Goal: Entertainment & Leisure: Consume media (video, audio)

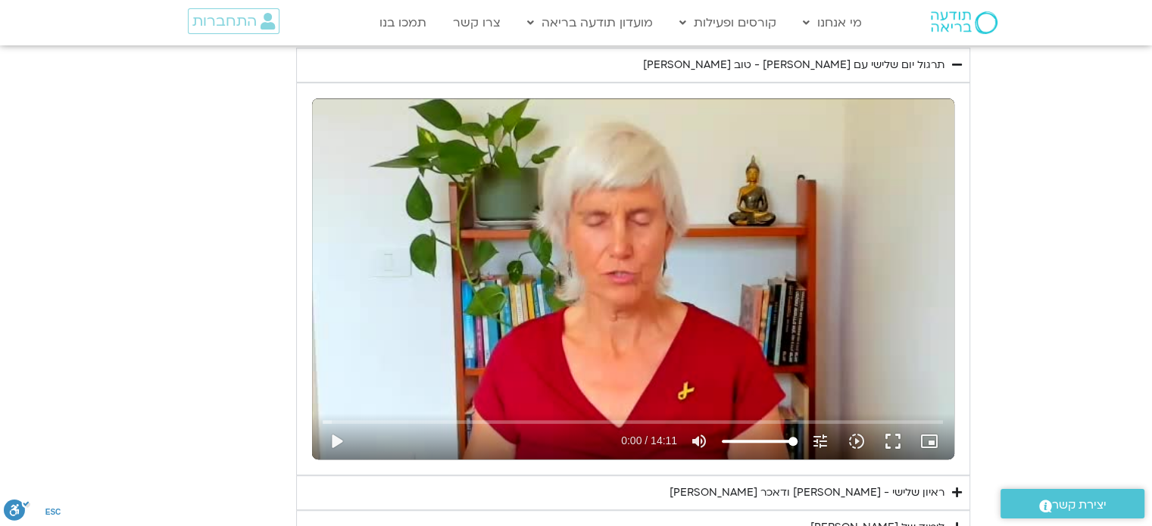
scroll to position [762, 0]
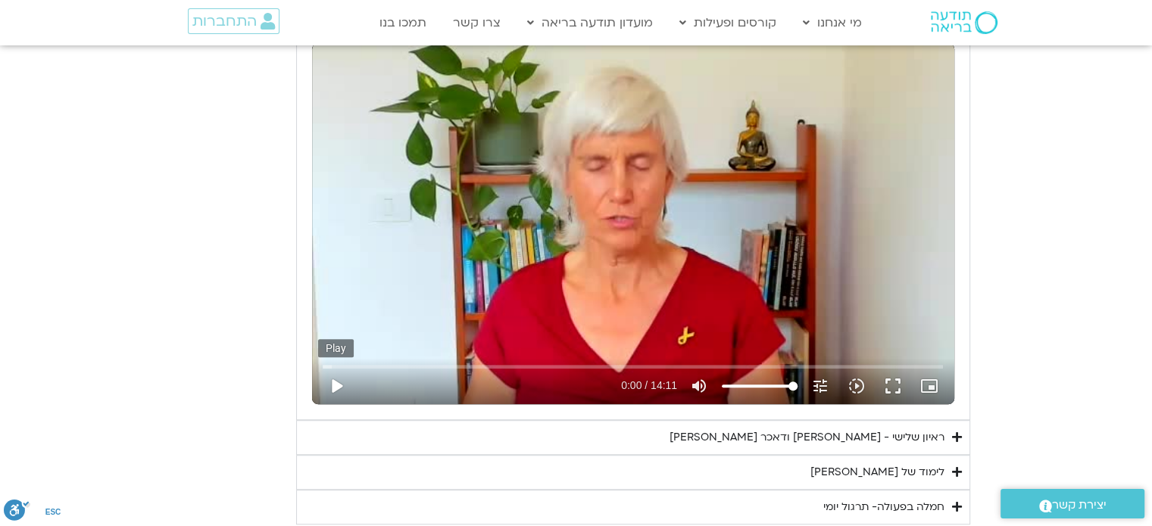
click at [335, 388] on button "play_arrow" at bounding box center [336, 386] width 36 height 36
type input "3128.933333"
type input "0.1"
type input "3128.933333"
type input "0.138072"
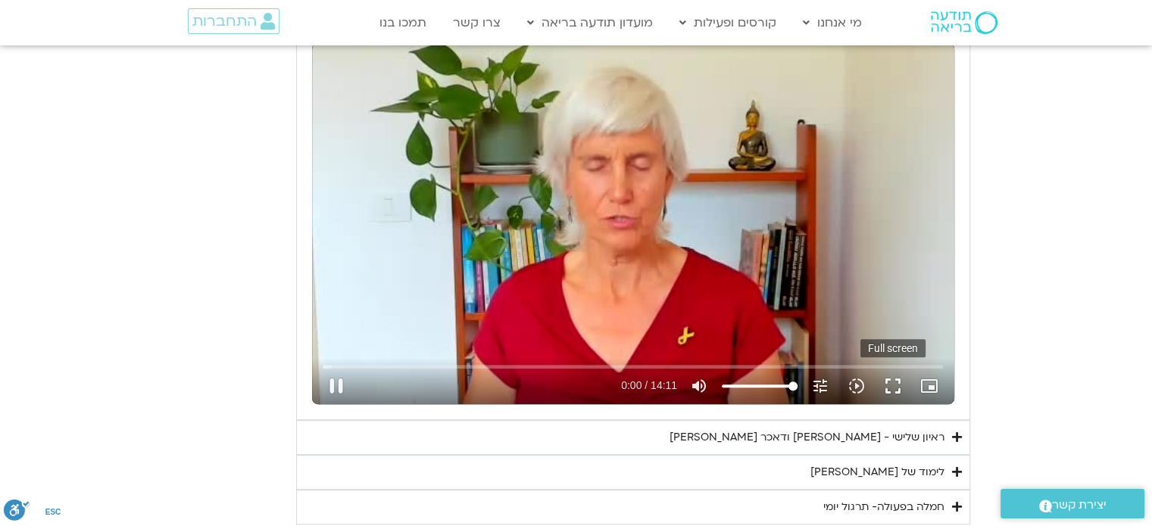
type input "3128.933333"
type input "0.268137"
type input "3128.933333"
type input "0.400174"
type input "3128.933333"
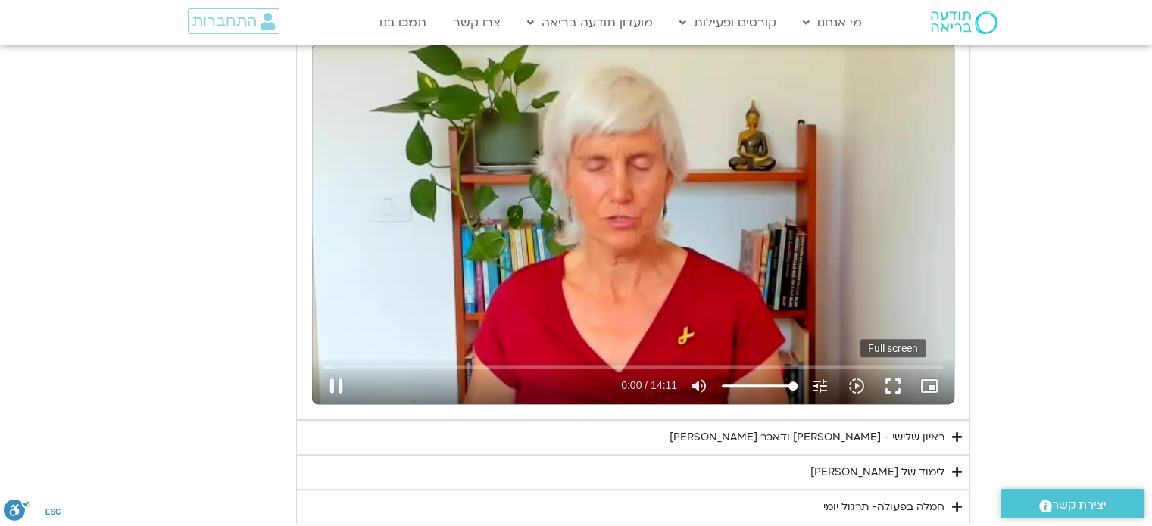
type input "0.532568"
type input "3128.933333"
type input "0.662973"
type input "3128.933333"
type input "0.80008"
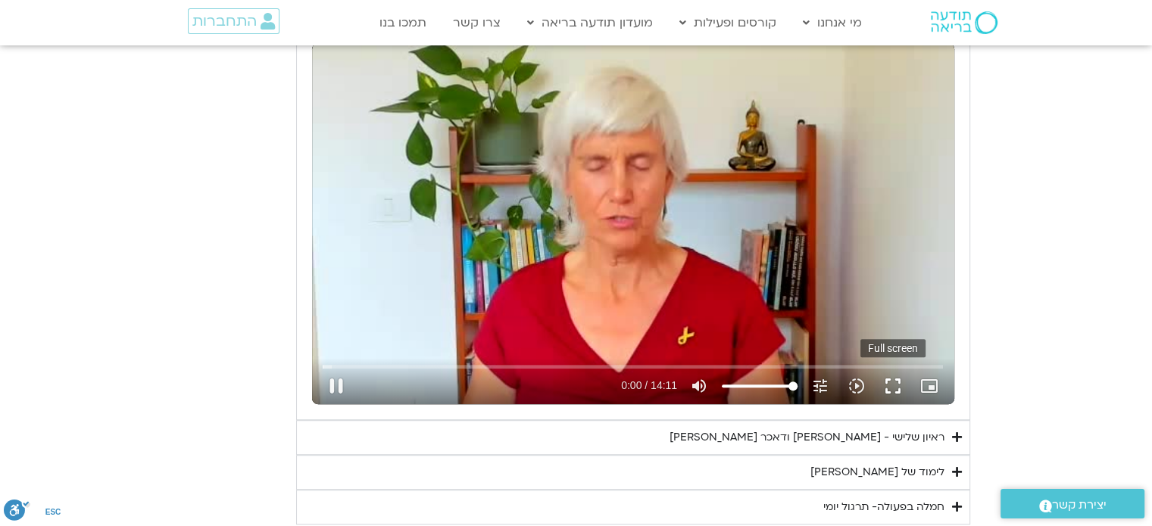
type input "3128.933333"
type input "0.929843"
type input "3128.933333"
type input "1.05855"
type input "3128.933333"
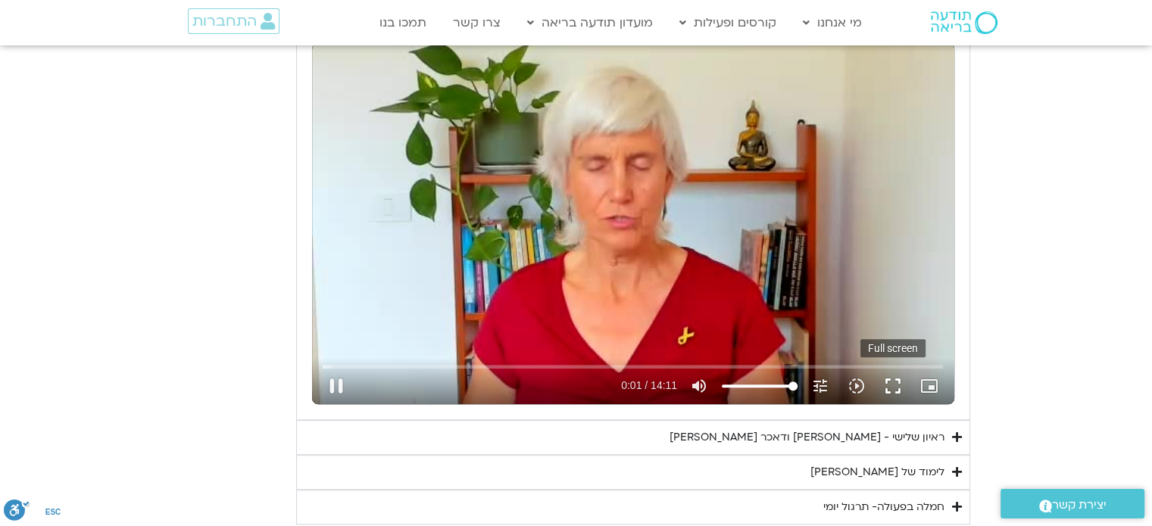
type input "1.195289"
type input "3128.933333"
type input "1.327056"
type input "3128.933333"
type input "1.457103"
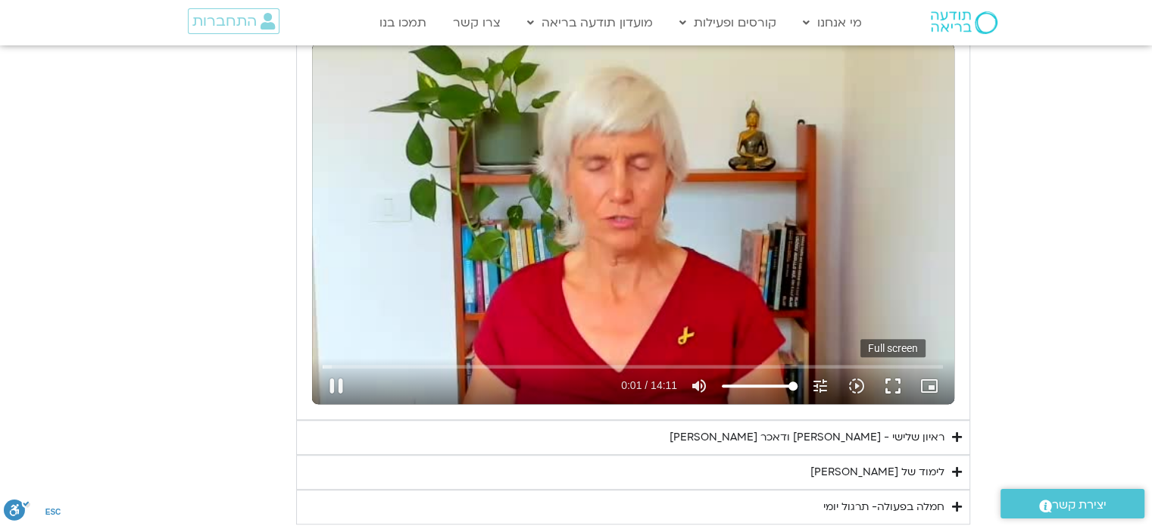
type input "3128.933333"
type input "1.59088"
type input "3128.933333"
type input "1.72097"
type input "3128.933333"
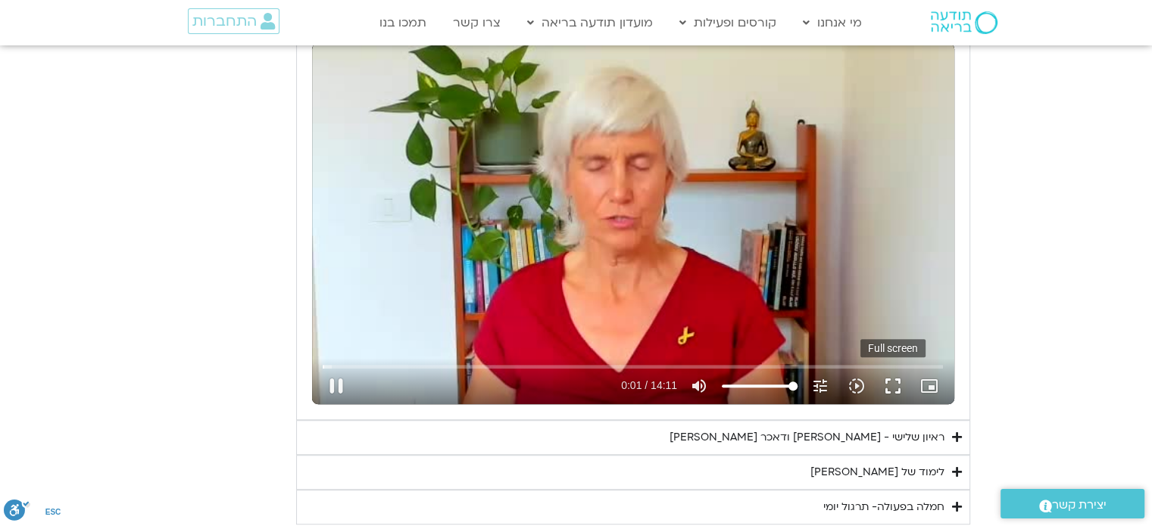
type input "1.853737"
type input "3128.933333"
click at [888, 392] on button "fullscreen" at bounding box center [893, 386] width 36 height 36
type input "2.081829"
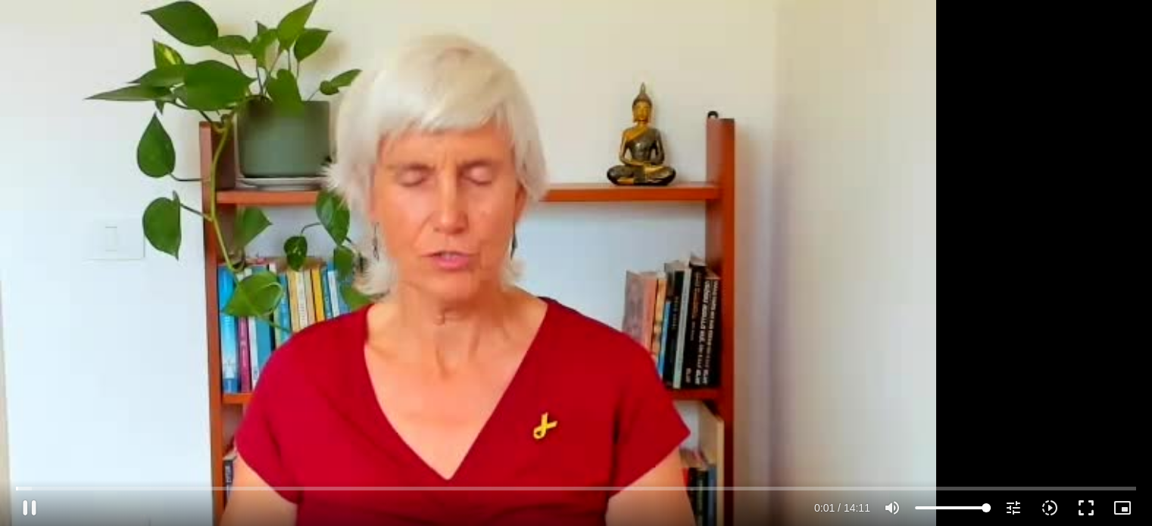
type input "3128.933333"
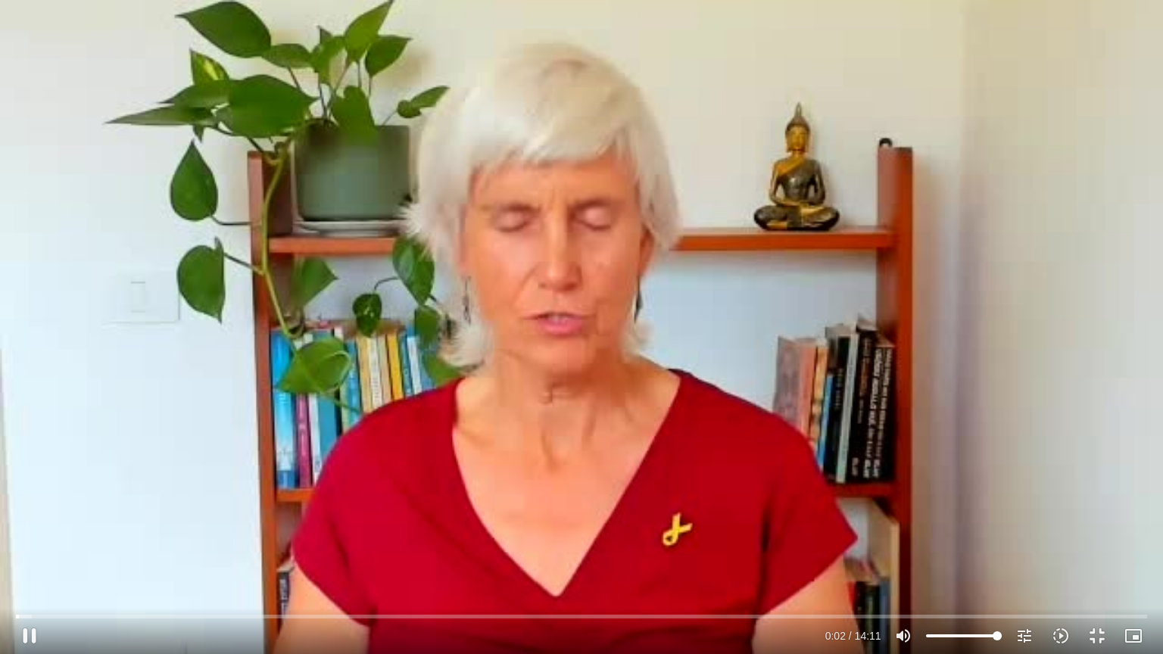
type input "2.187302"
type input "3128.933333"
type input "2.324673"
type input "3128.933333"
type input "2.456714"
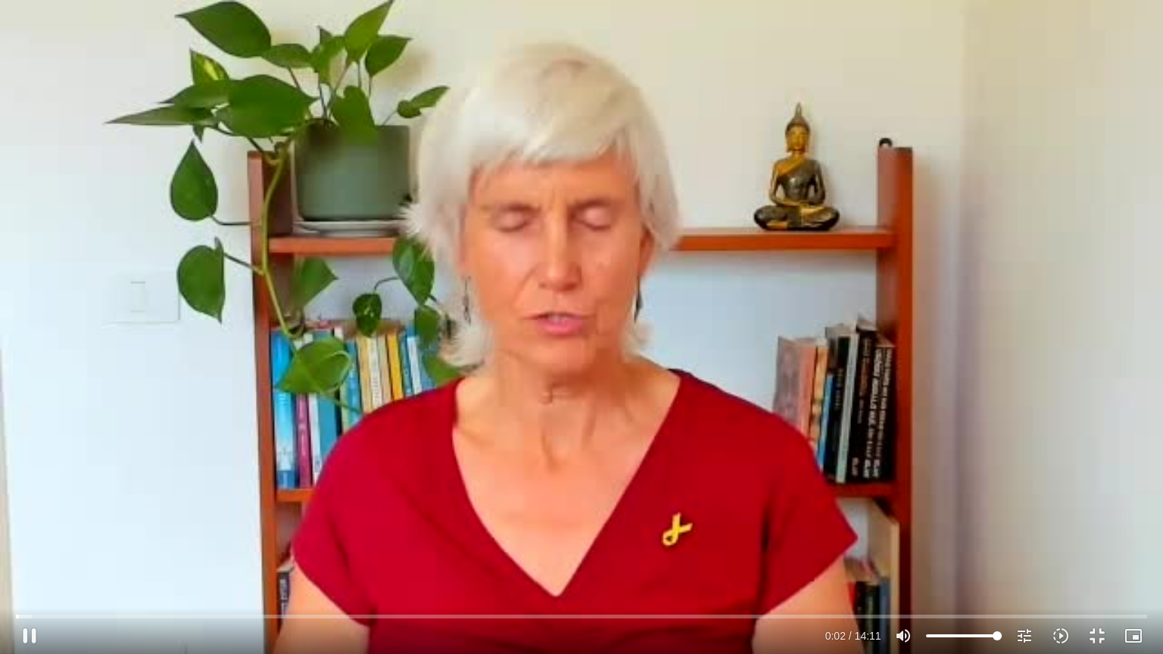
type input "3128.933333"
type input "2.58973"
type input "3128.933333"
type input "2.715013"
type input "3128.933333"
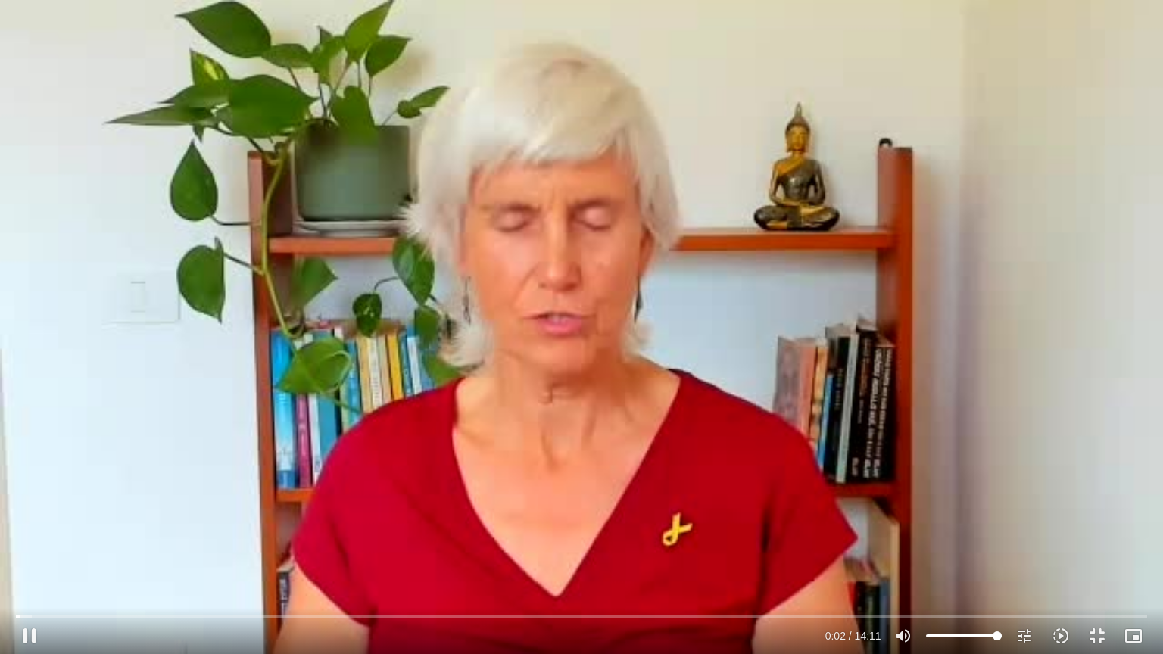
type input "2.851777"
type input "3128.933333"
type input "2.984185"
type input "3128.933333"
type input "3.123578"
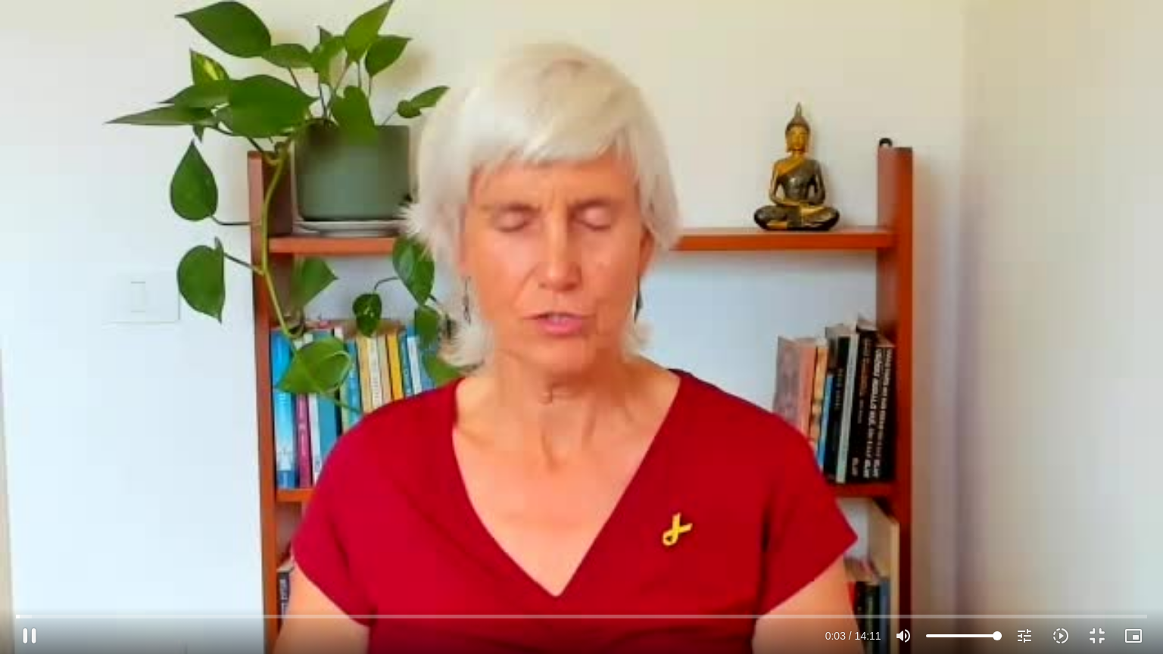
type input "3128.933333"
type input "3.254771"
type input "3128.933333"
type input "3.382916"
type input "3128.933333"
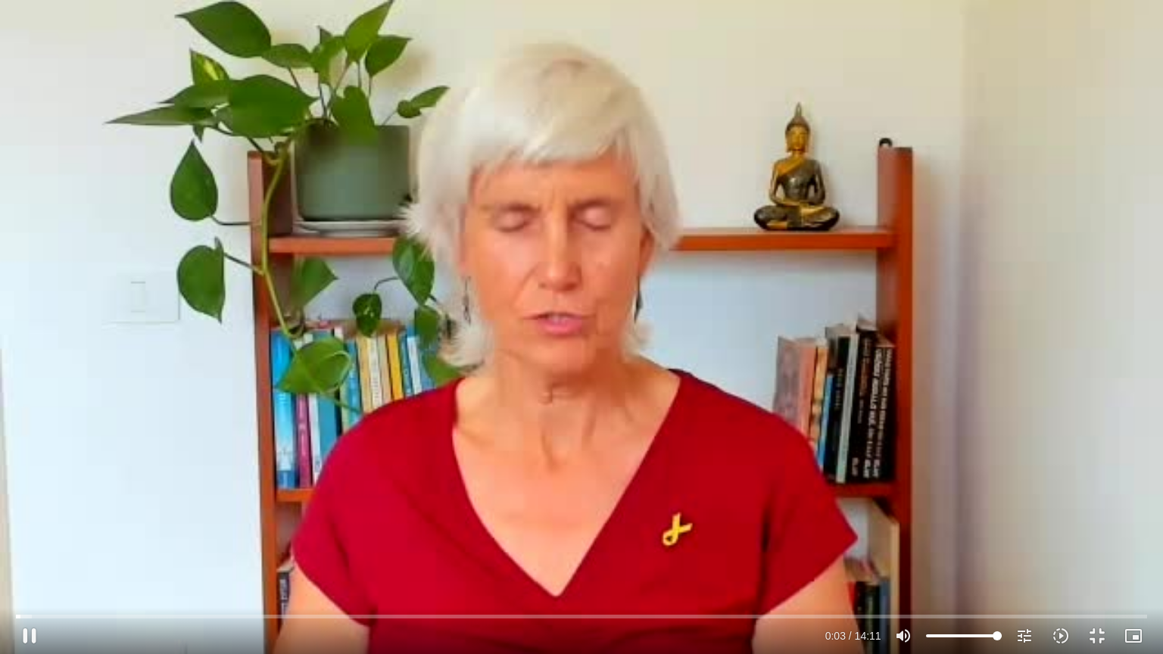
type input "3.508179"
type input "3128.933333"
type input "3.64149"
type input "3128.933333"
type input "3.77233"
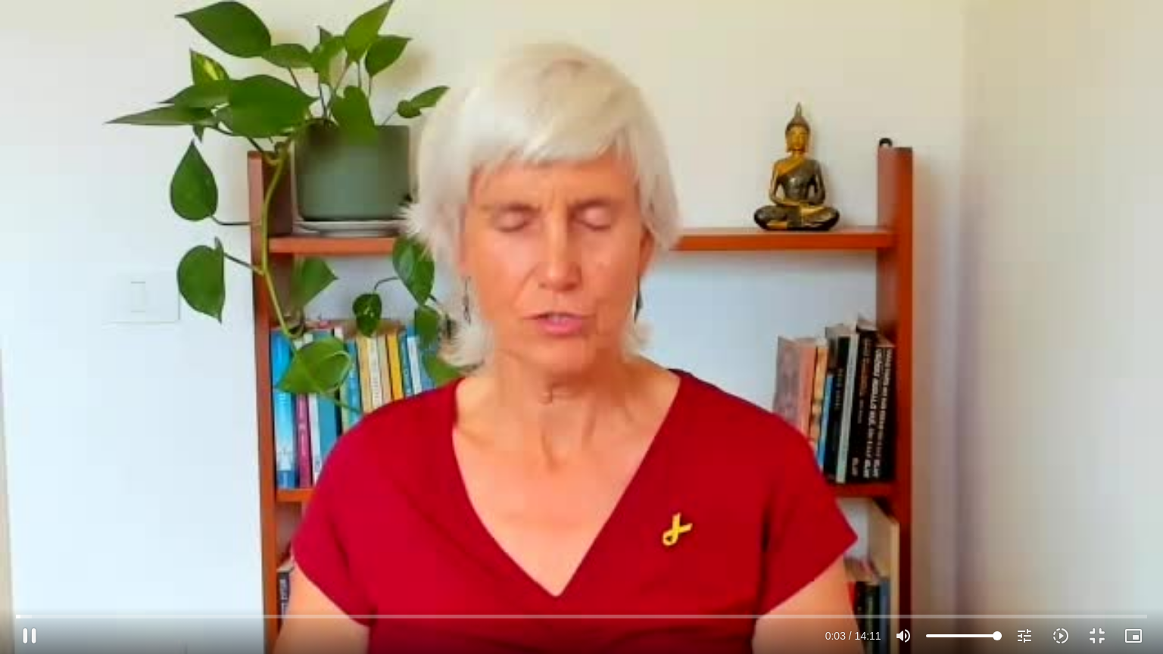
type input "3128.933333"
type input "3.903478"
type input "3128.933333"
type input "4.043097"
type input "3128.933333"
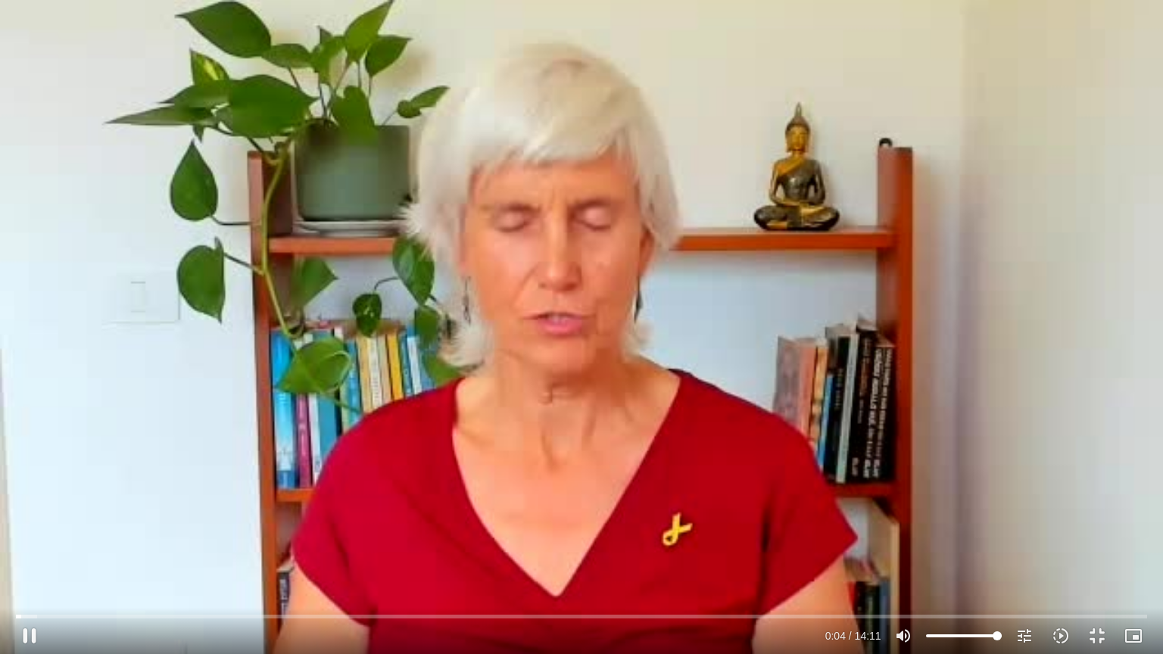
type input "4.174936"
type input "3128.933333"
type input "4.305419"
type input "3128.933333"
type input "4.44642"
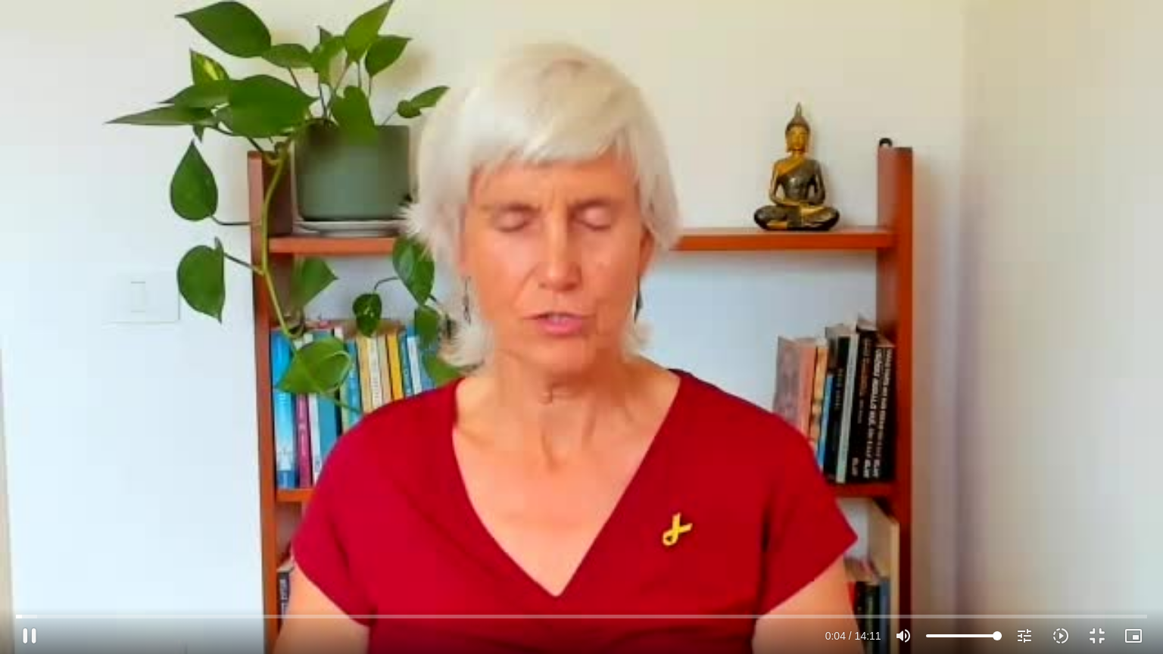
type input "3128.933333"
type input "4.578922"
type input "3128.933333"
type input "4.708924"
type input "3128.933333"
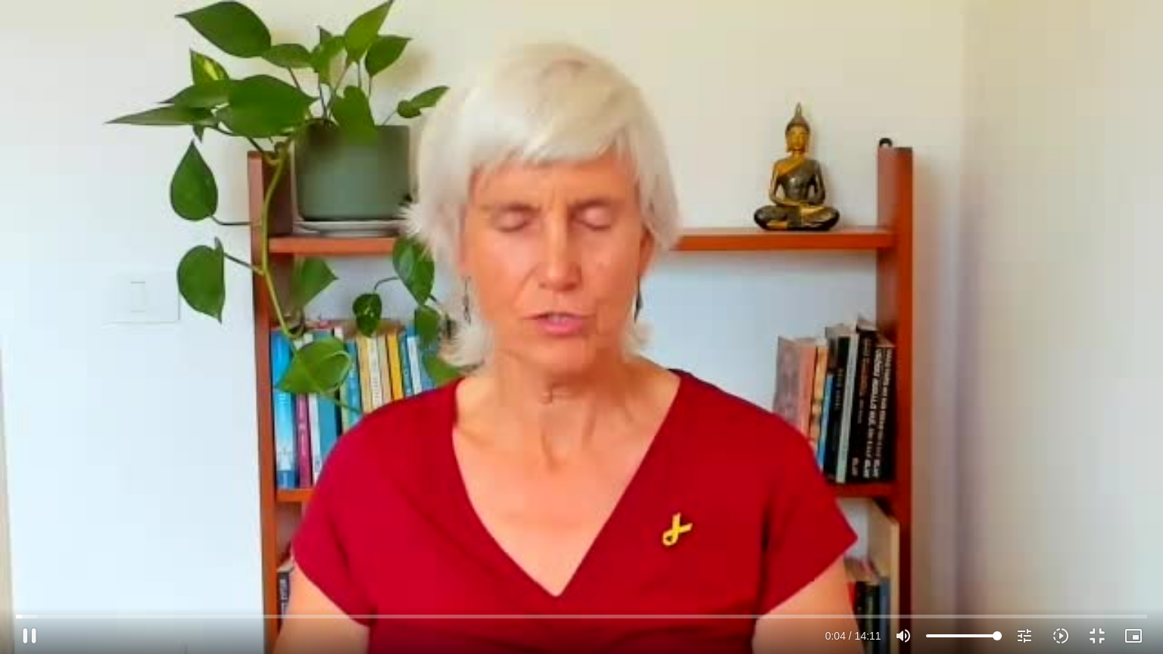
type input "4.840538"
type input "3128.933333"
type input "4.975959"
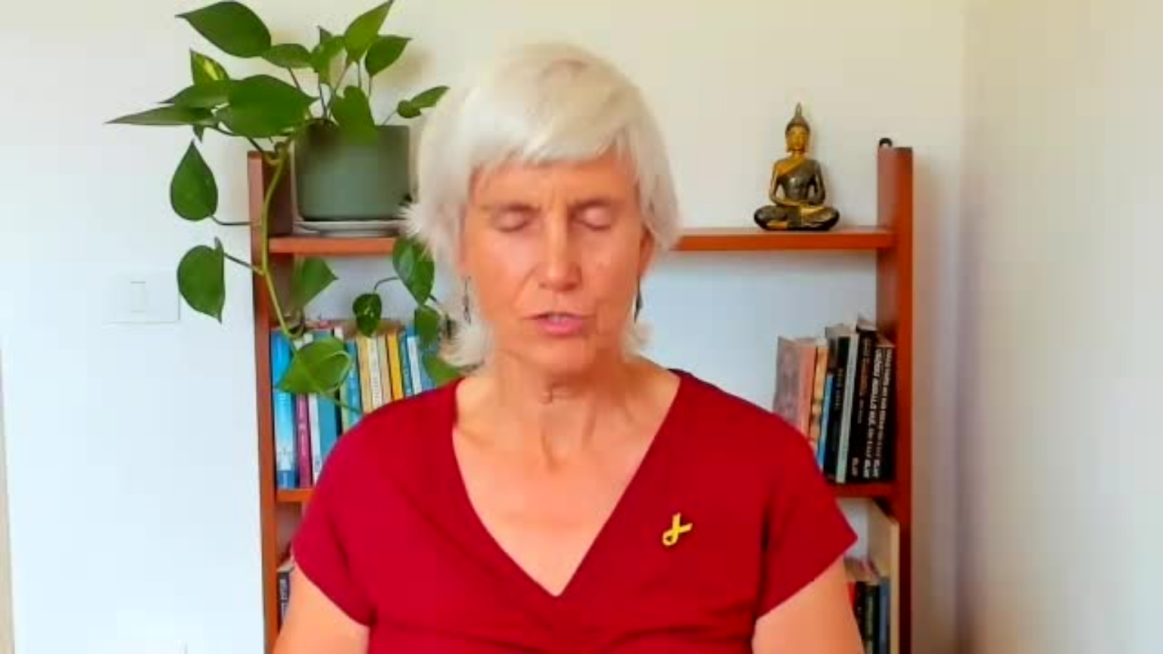
type input "3128.933333"
type input "43.702495"
type input "3128.933333"
type input "43.835414"
type input "3128.933333"
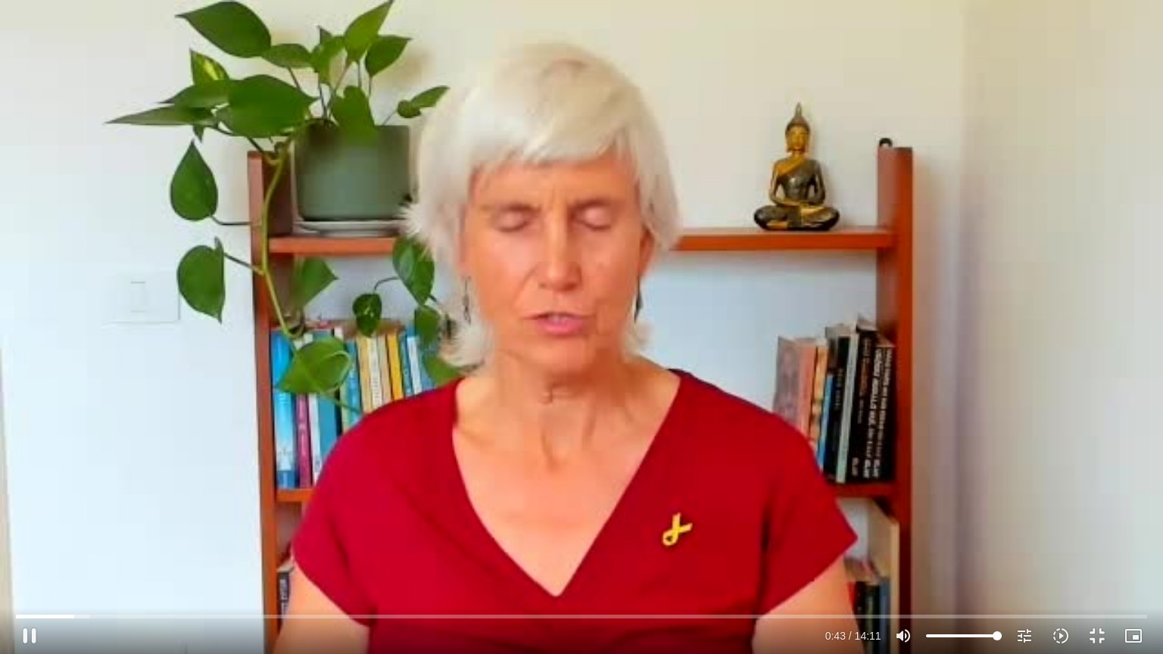
type input "43.937611"
type input "3128.933333"
type input "44.064055"
type input "3128.933333"
type input "44.194866"
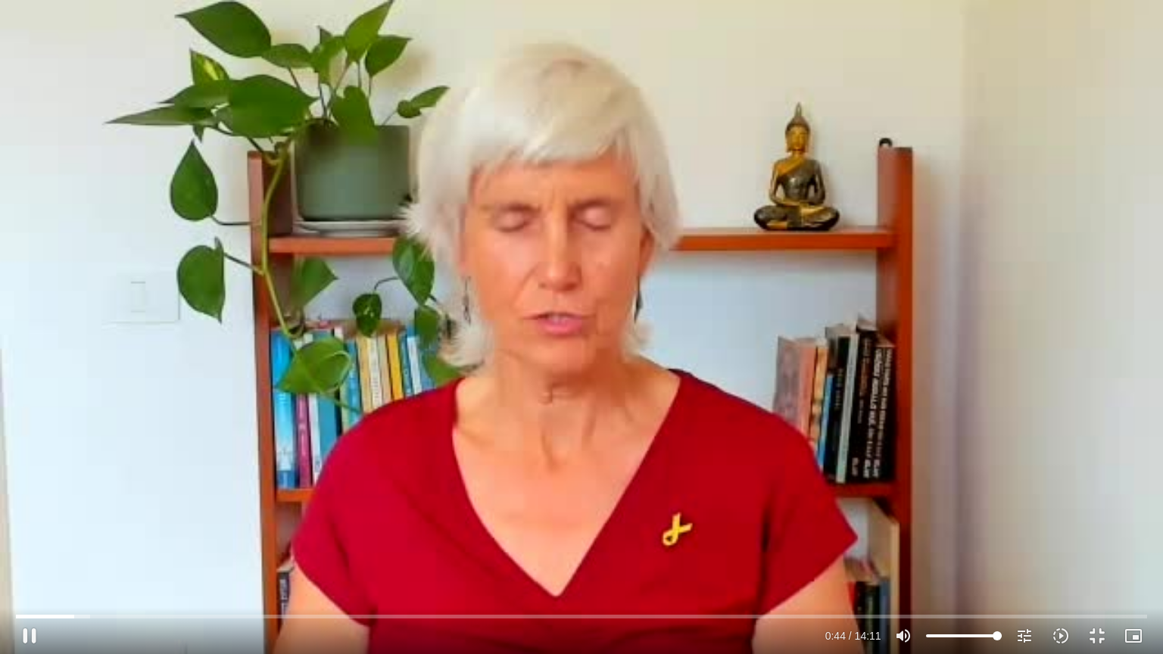
type input "3128.933333"
type input "44.337421"
type input "3128.933333"
type input "44.471314"
type input "3128.933333"
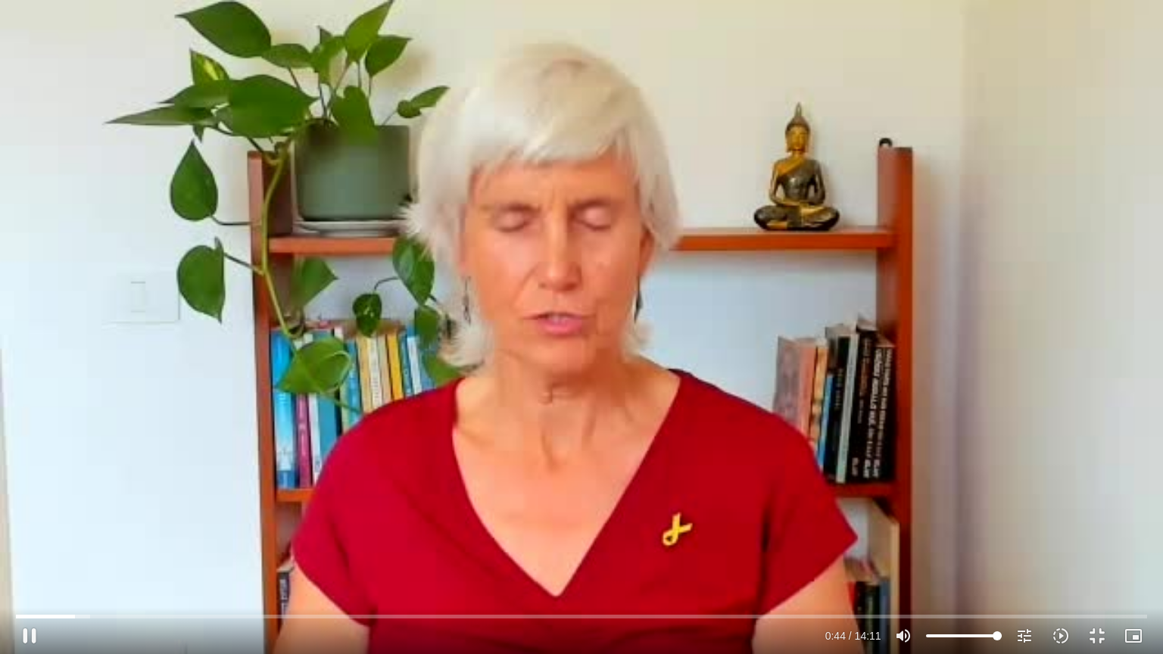
type input "44.599345"
type input "3128.933333"
type input "44.769466"
type input "3128.933333"
type input "44.90314"
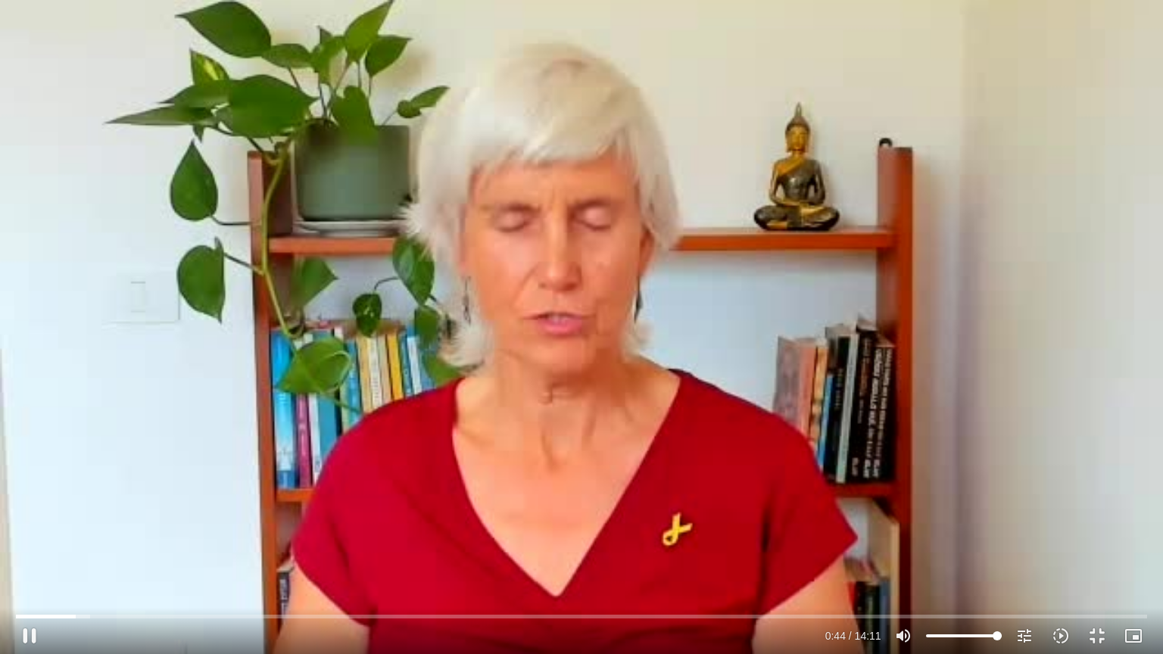
type input "3128.933333"
type input "45.036647"
type input "3128.933333"
type input "45.086799"
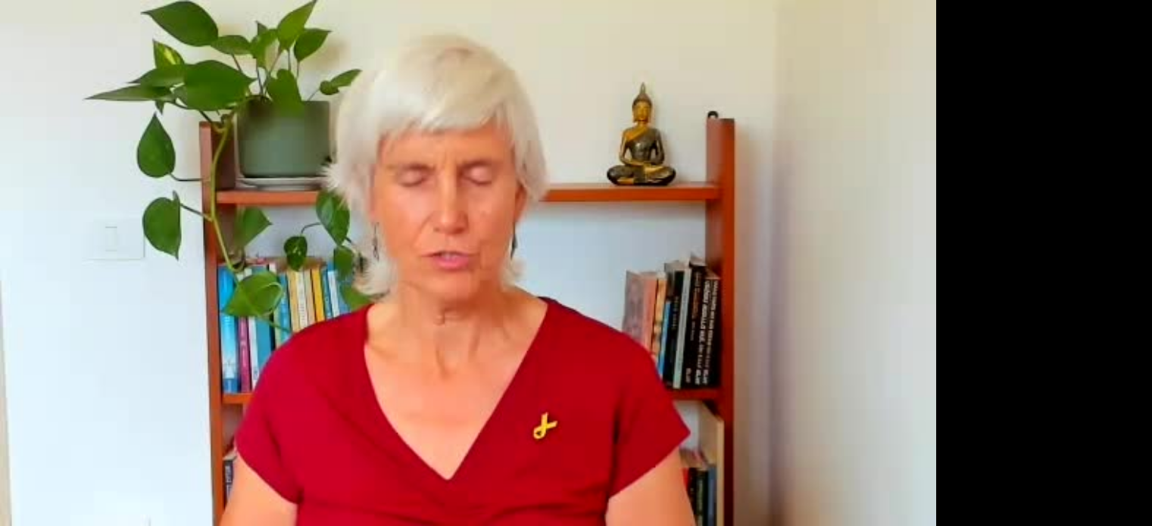
scroll to position [601, 0]
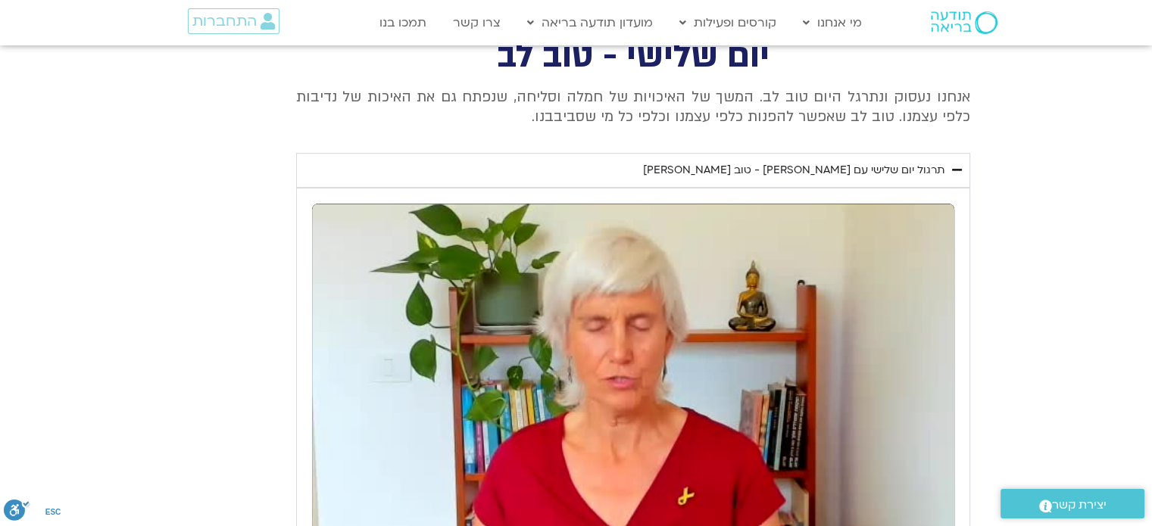
type input "3128.933333"
type input "132.619548"
type input "3128.933333"
type input "132.754907"
type input "3128.933333"
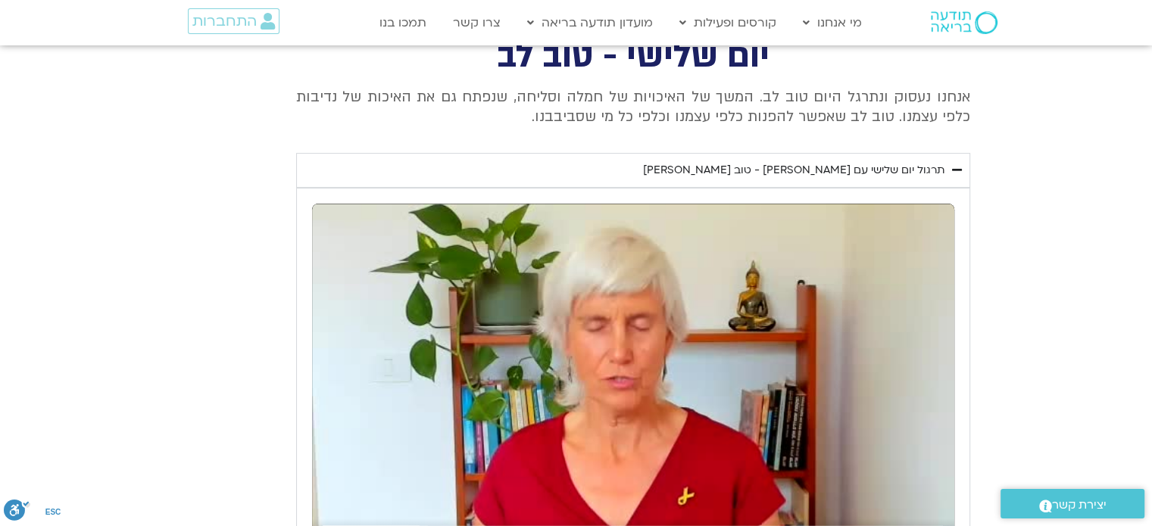
type input "132.888241"
type input "3128.933333"
type input "133.018544"
type input "3128.933333"
type input "133.151412"
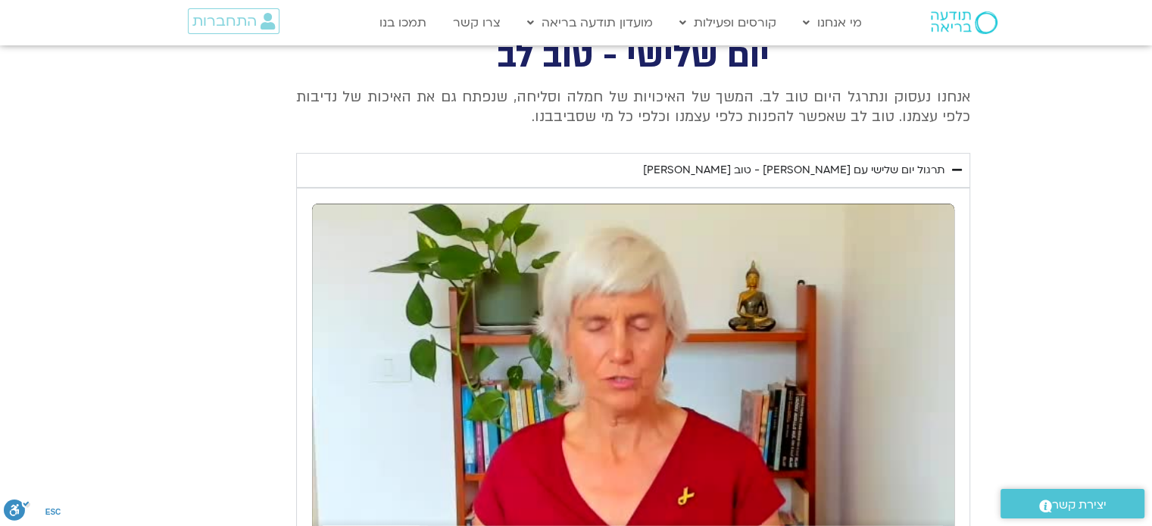
type input "3128.933333"
type input "133.287802"
type input "3128.933333"
type input "133.316862"
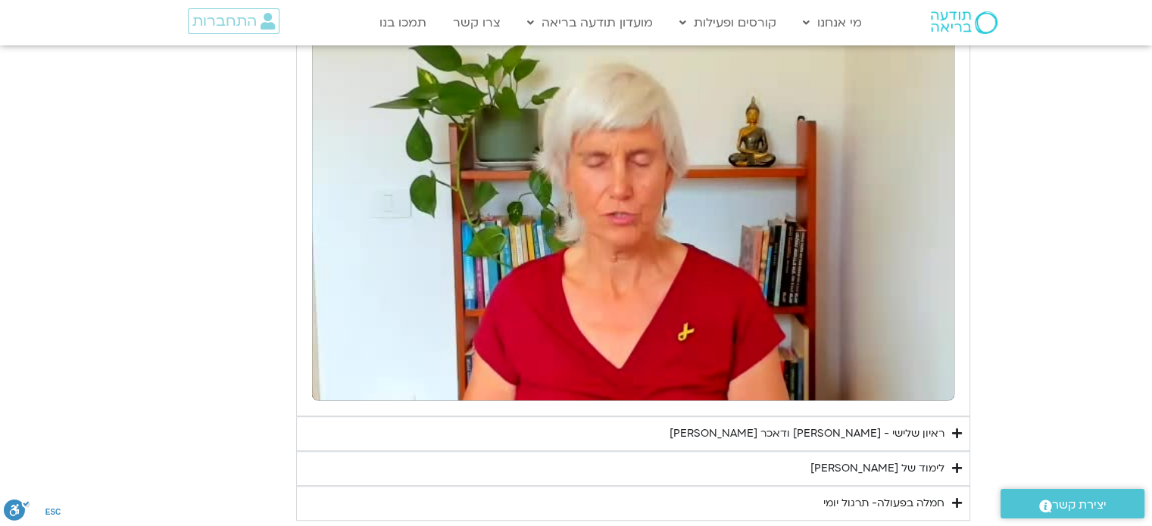
scroll to position [783, 0]
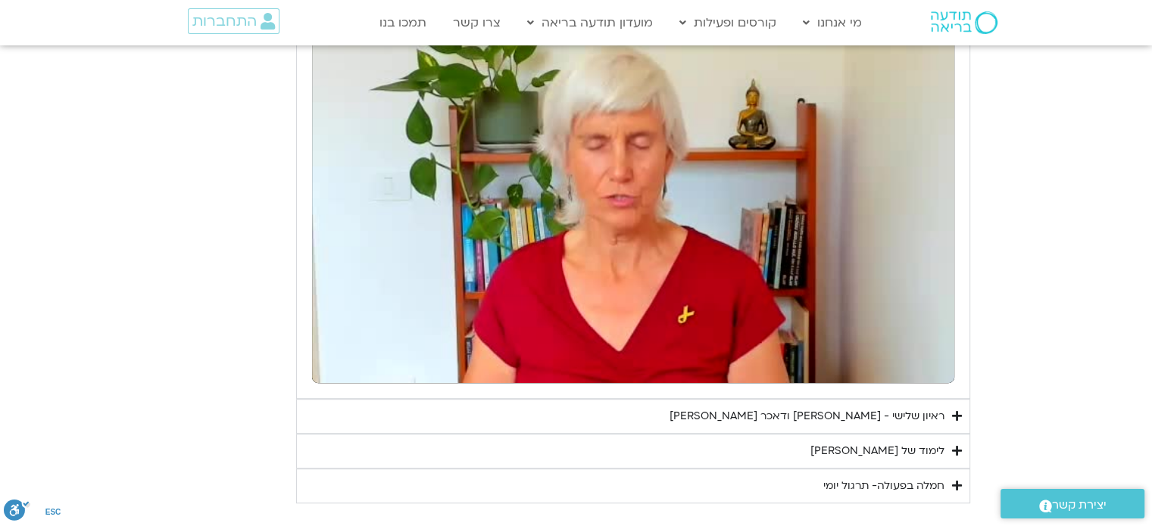
type input "3128.933333"
type input "134.722291"
type input "3128.933333"
type input "134.854319"
type input "3128.933333"
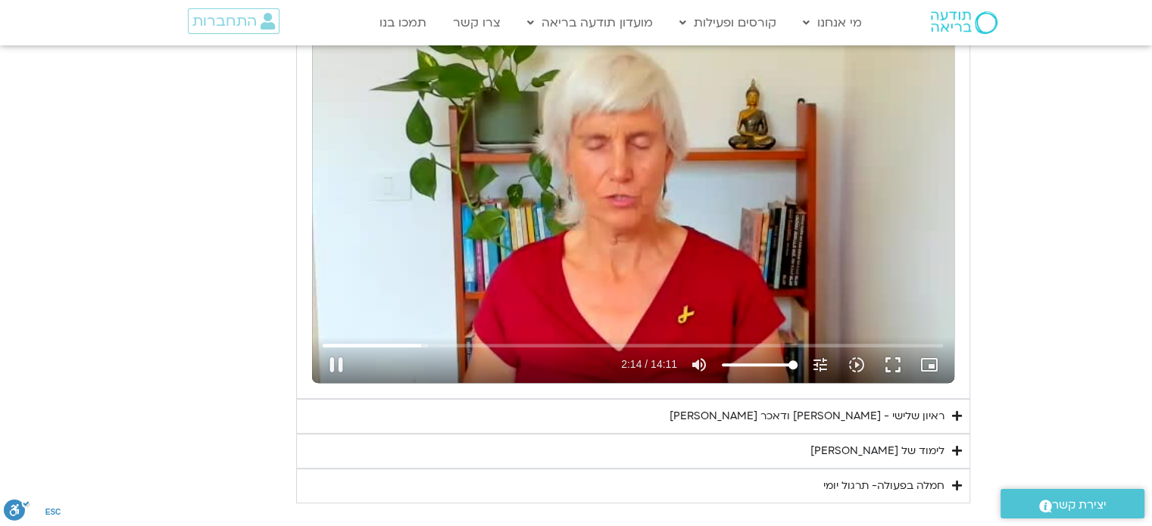
type input "134.990172"
type input "3128.933333"
type input "135.123259"
type input "3128.933333"
type input "135.242984"
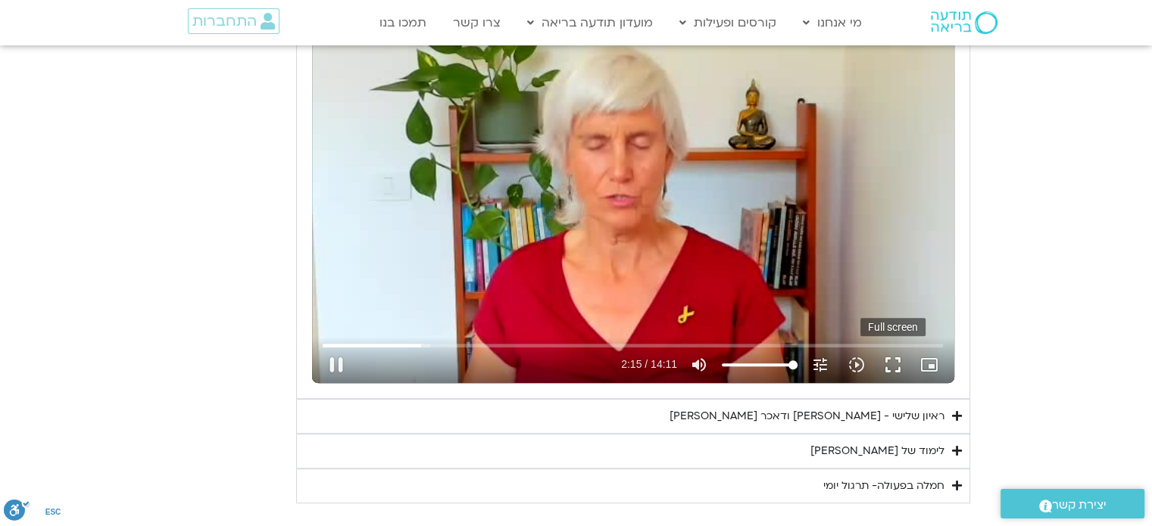
type input "3128.933333"
type input "135.375699"
type input "3128.933333"
type input "135.503993"
type input "3128.933333"
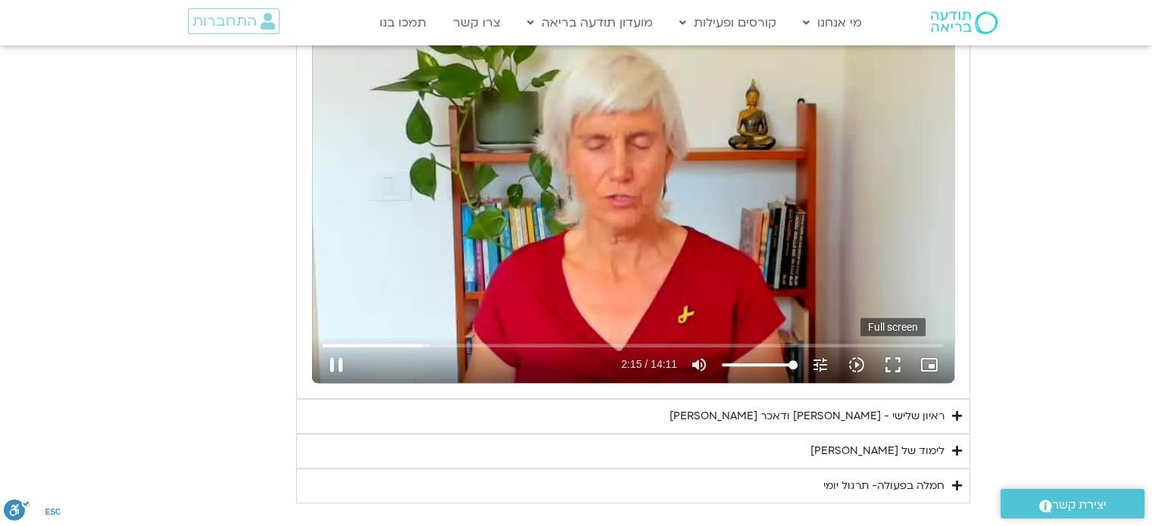
type input "135.636551"
type input "3128.933333"
type input "135.762639"
type input "3128.933333"
type input "135.888905"
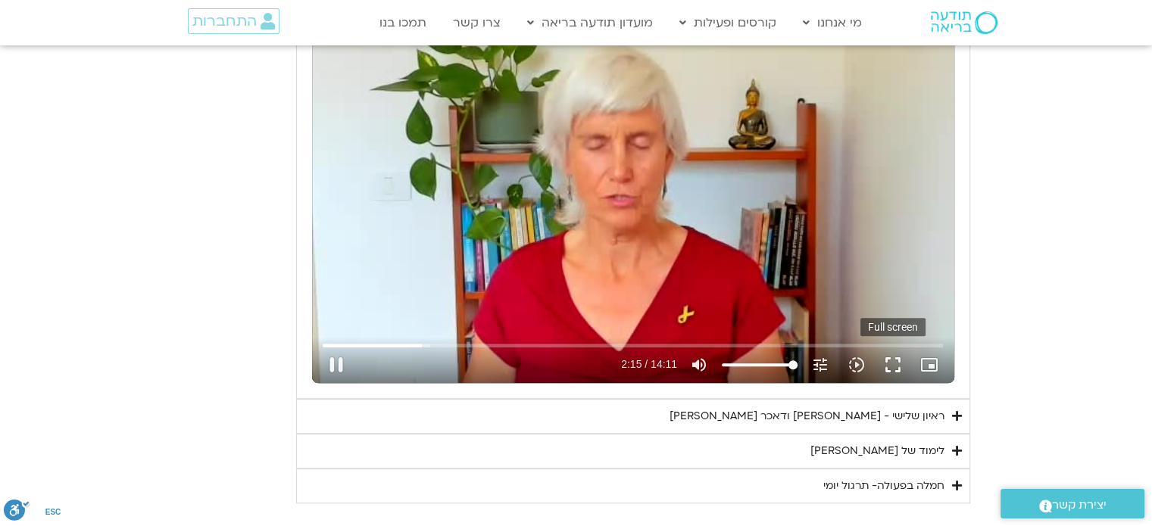
type input "3128.933333"
type input "136.017437"
type input "3128.933333"
click at [891, 363] on button "fullscreen" at bounding box center [893, 365] width 36 height 36
type input "136.202461"
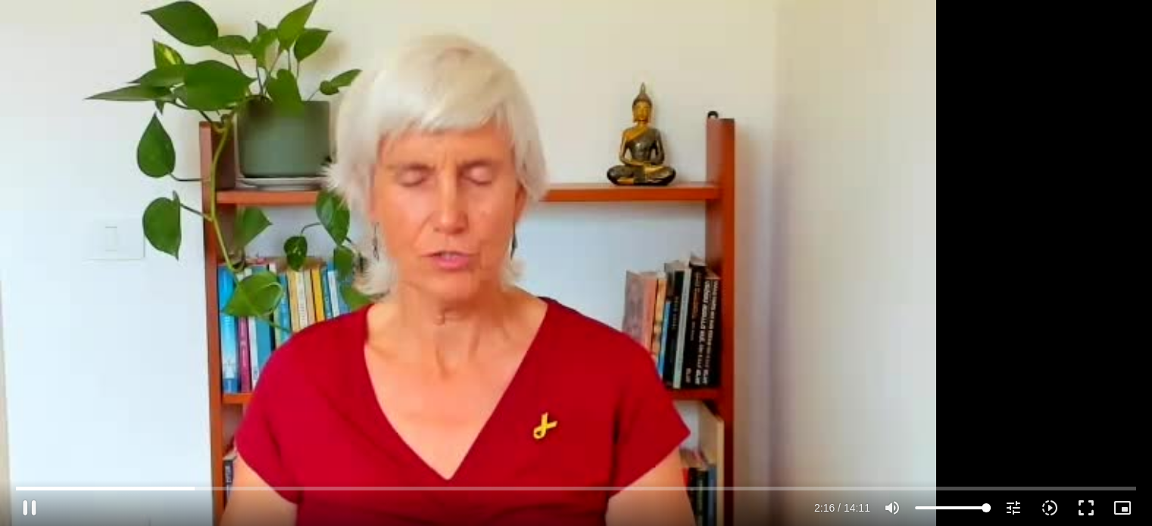
type input "3128.933333"
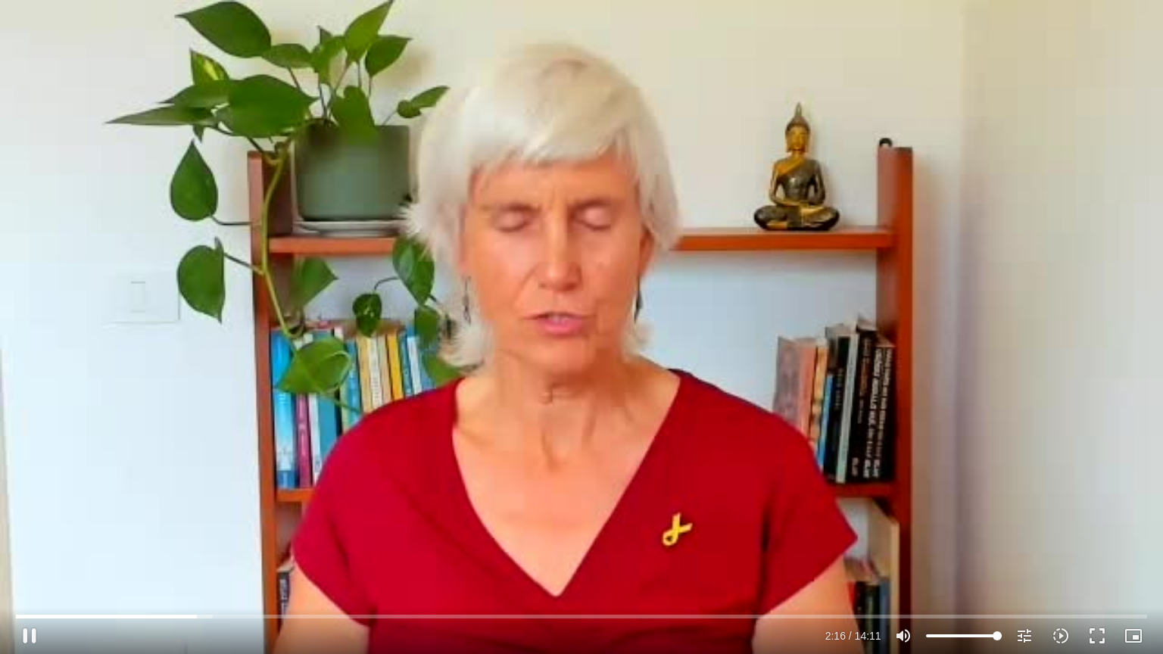
type input "136.332276"
type input "3128.933333"
type input "136.464518"
type input "3128.933333"
type input "136.590603"
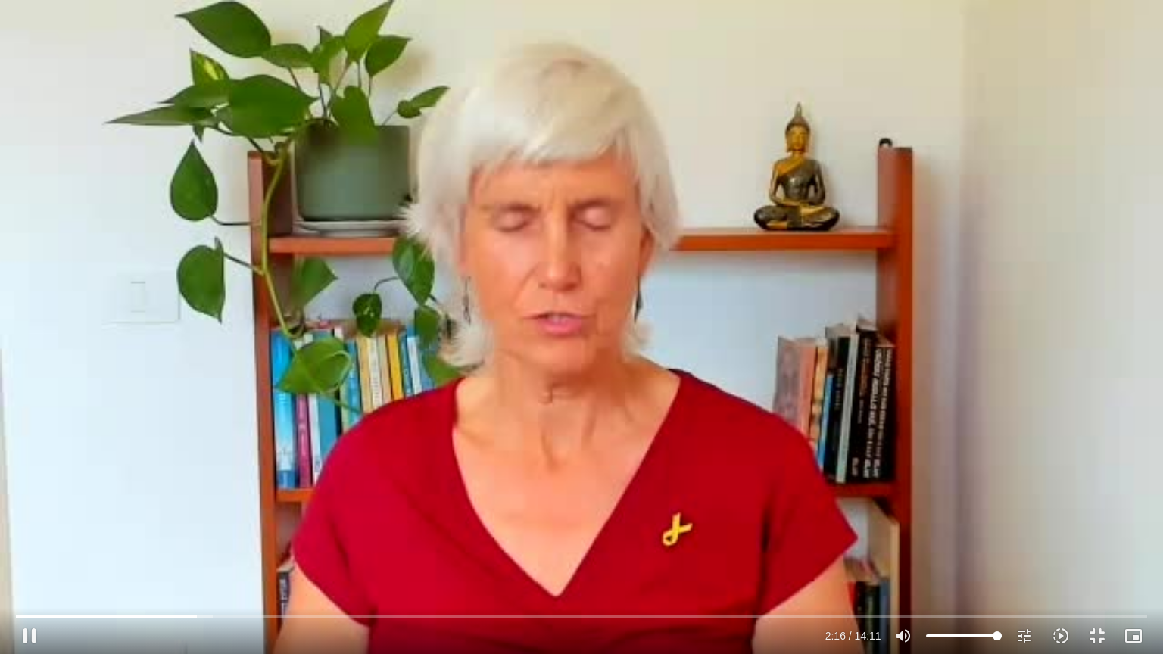
type input "3128.933333"
type input "136.72186"
type input "3128.933333"
type input "136.852723"
type input "3128.933333"
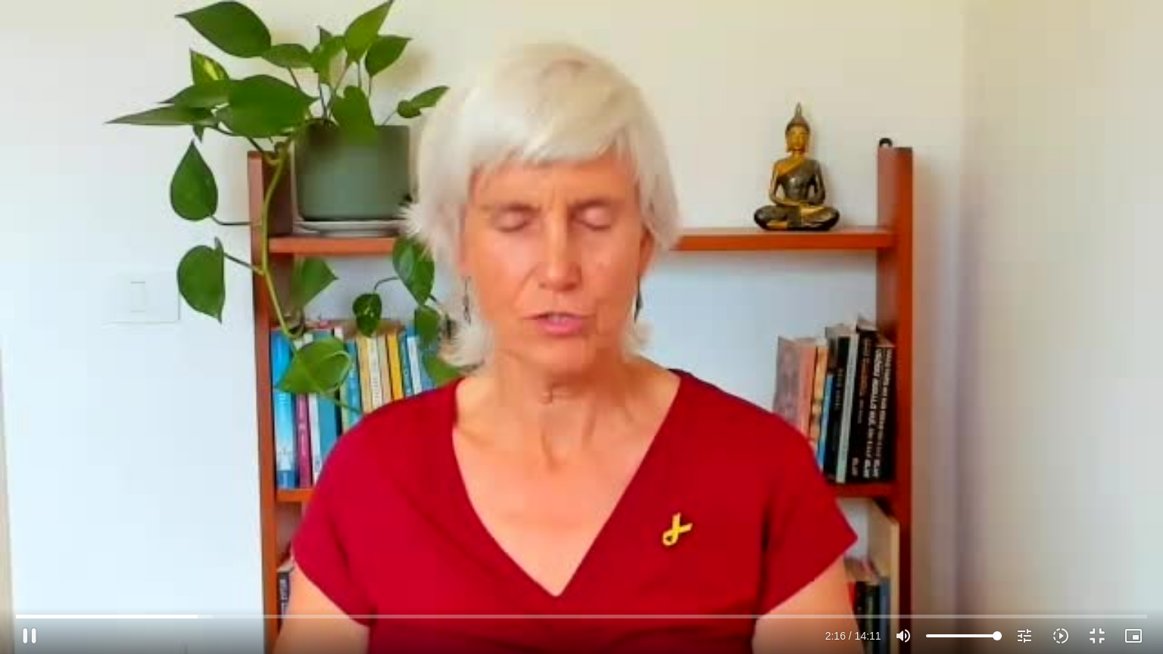
type input "136.983864"
type input "3128.933333"
type input "137.117429"
type input "3128.933333"
type input "137.24409"
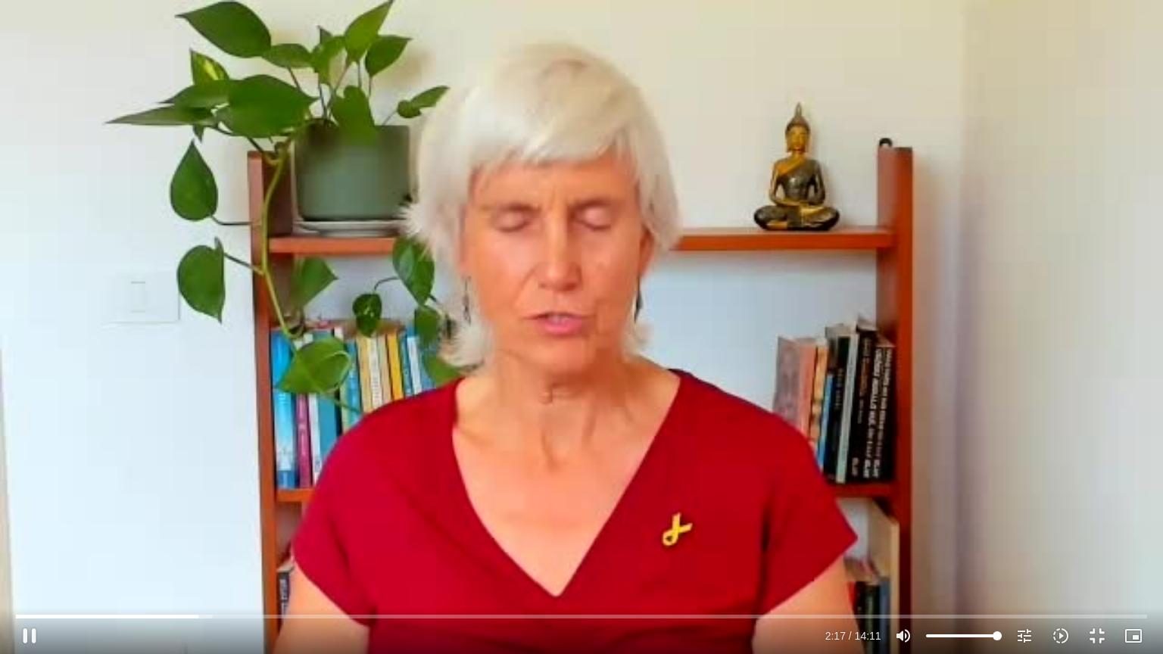
type input "3128.933333"
type input "137.37255"
type input "3128.933333"
type input "137.499105"
type input "3128.933333"
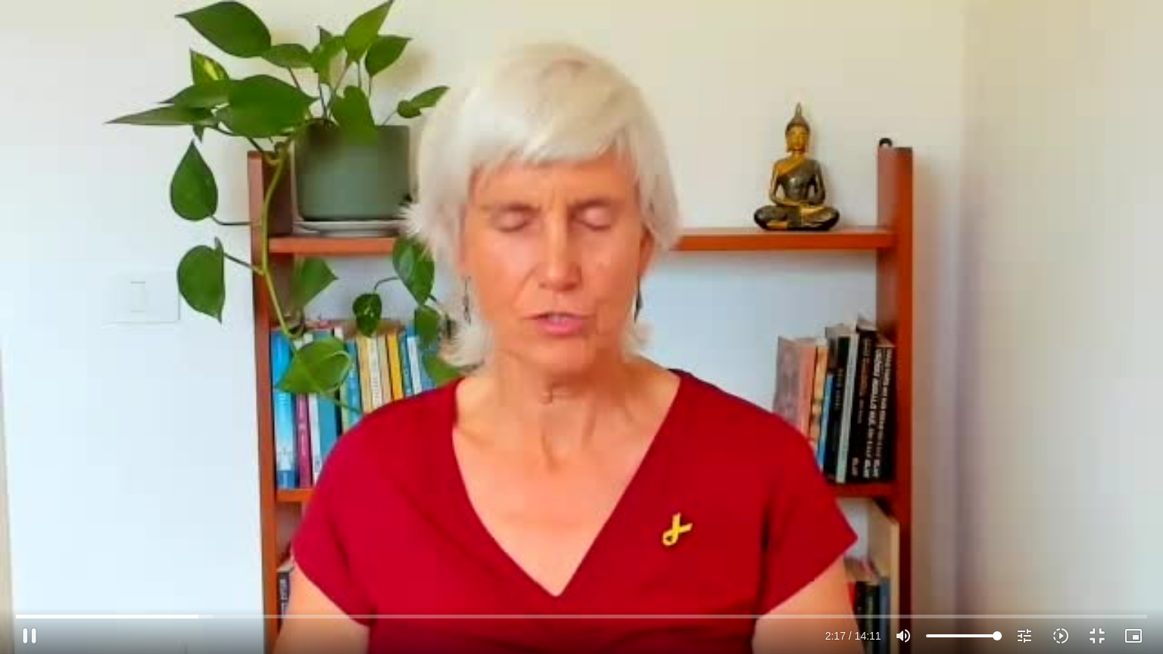
type input "137.632698"
type input "3128.933333"
type input "137.762535"
type input "3128.933333"
type input "137.890596"
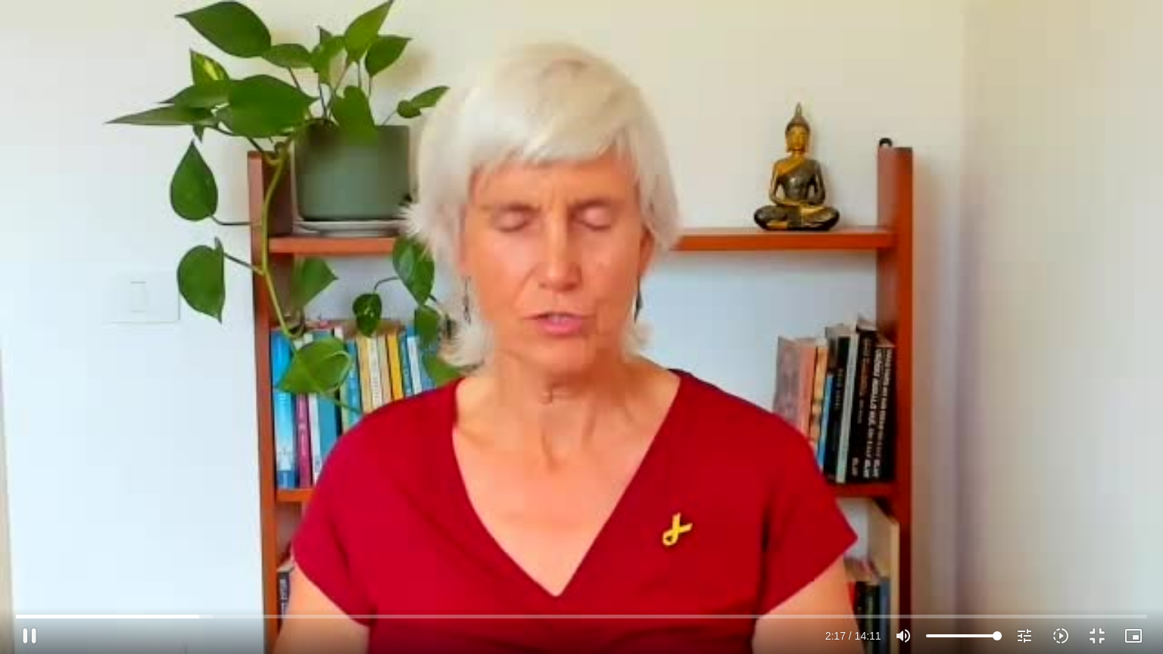
type input "3128.933333"
type input "138.025384"
type input "3128.933333"
type input "138.151936"
type input "3128.933333"
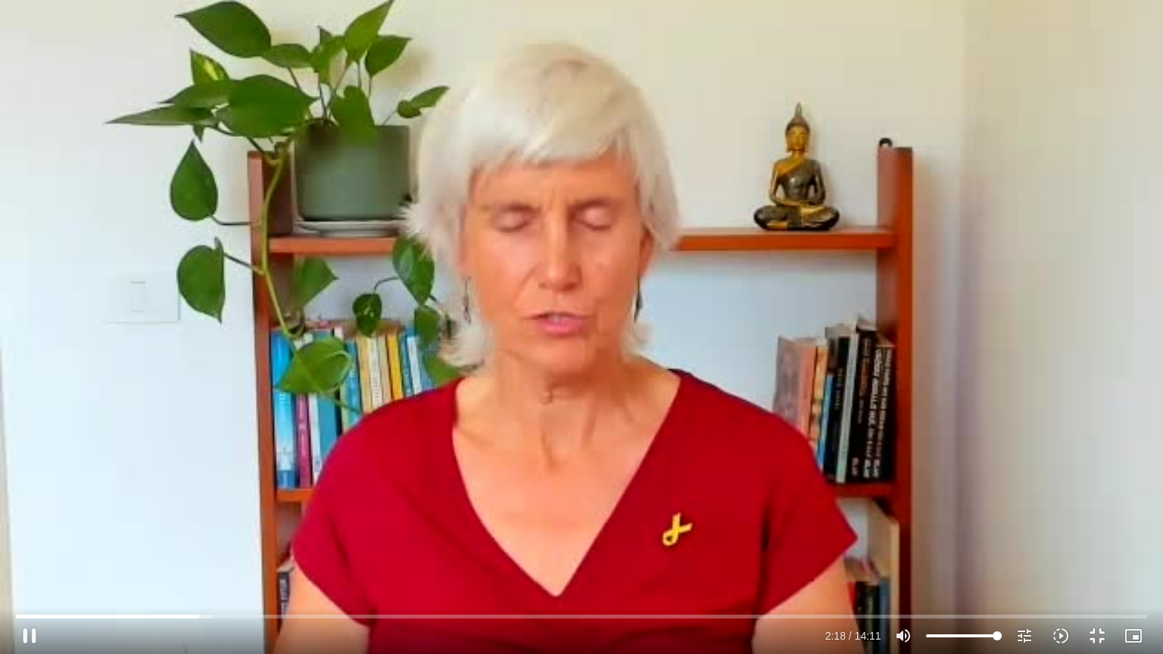
type input "138.277408"
type input "3128.933333"
type input "138.4059"
type input "3128.933333"
type input "138.542577"
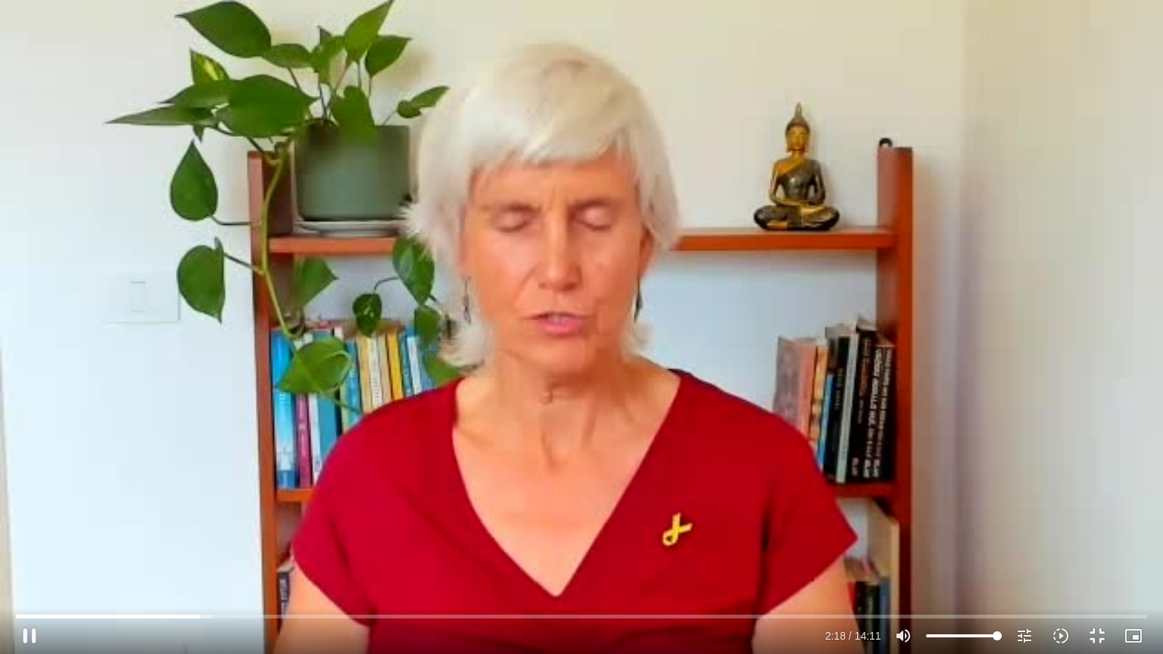
type input "3128.933333"
type input "138.670296"
type input "3128.933333"
type input "138.800587"
type input "3128.933333"
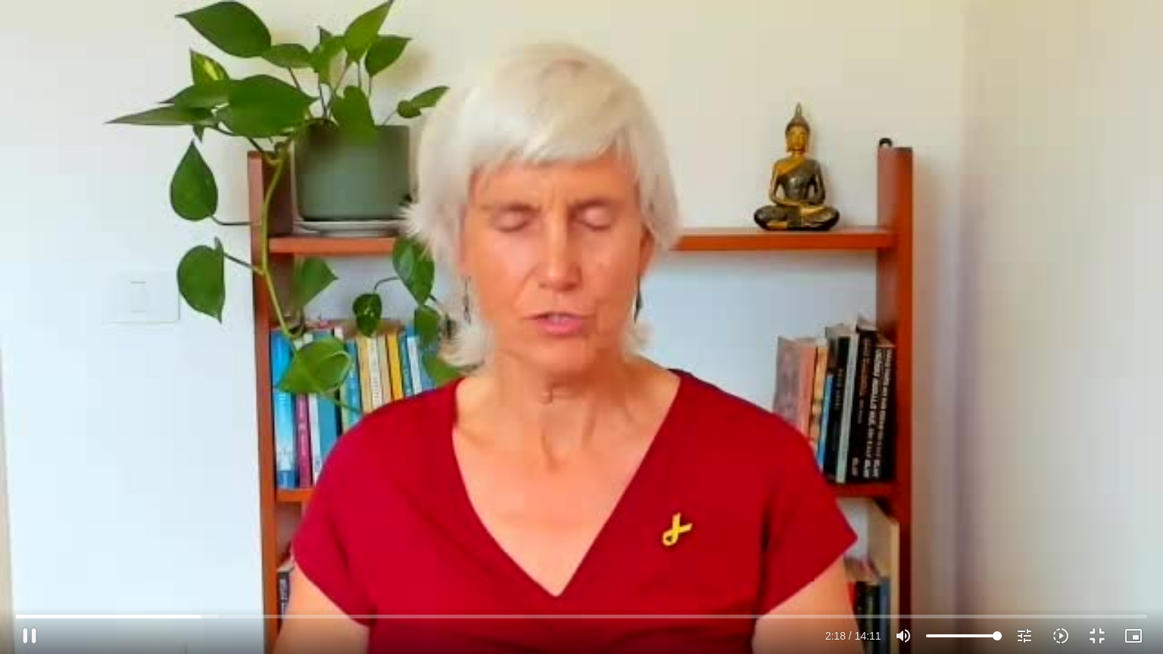
type input "138.934048"
type input "3128.933333"
type input "139.073015"
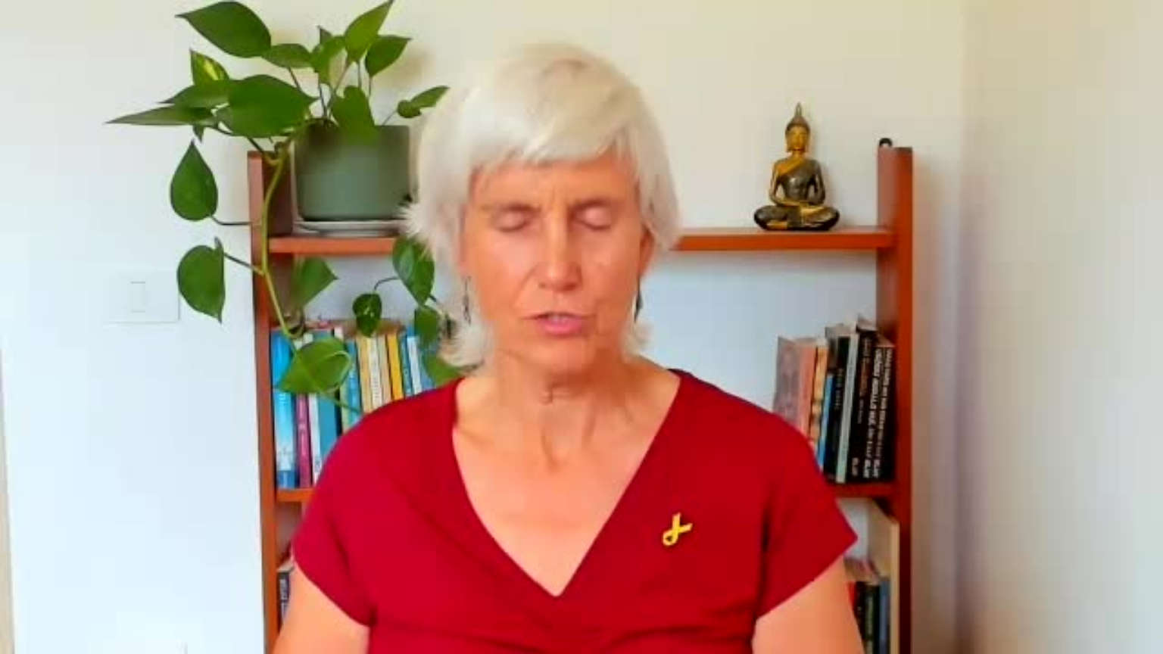
type input "3128.933333"
type input "329.369758"
type input "3128.933333"
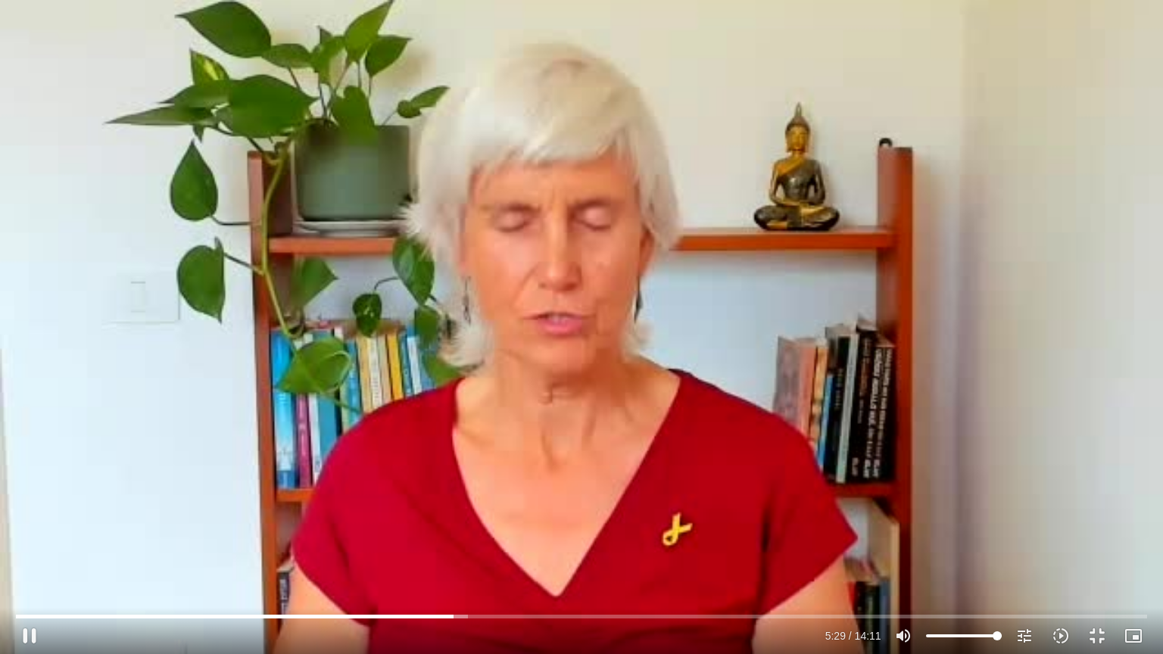
type input "329.483793"
type input "3128.933333"
type input "329.520261"
type input "3128.933333"
type input "329.652529"
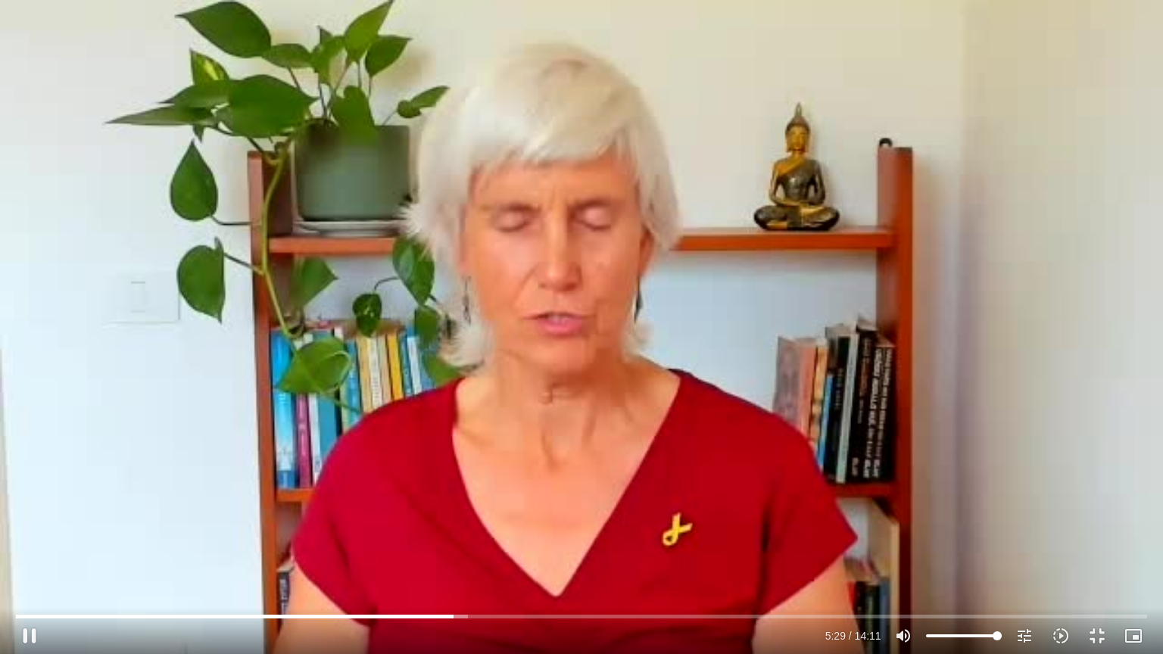
type input "3128.933333"
type input "329.785094"
type input "3128.933333"
type input "329.916903"
type input "3128.933333"
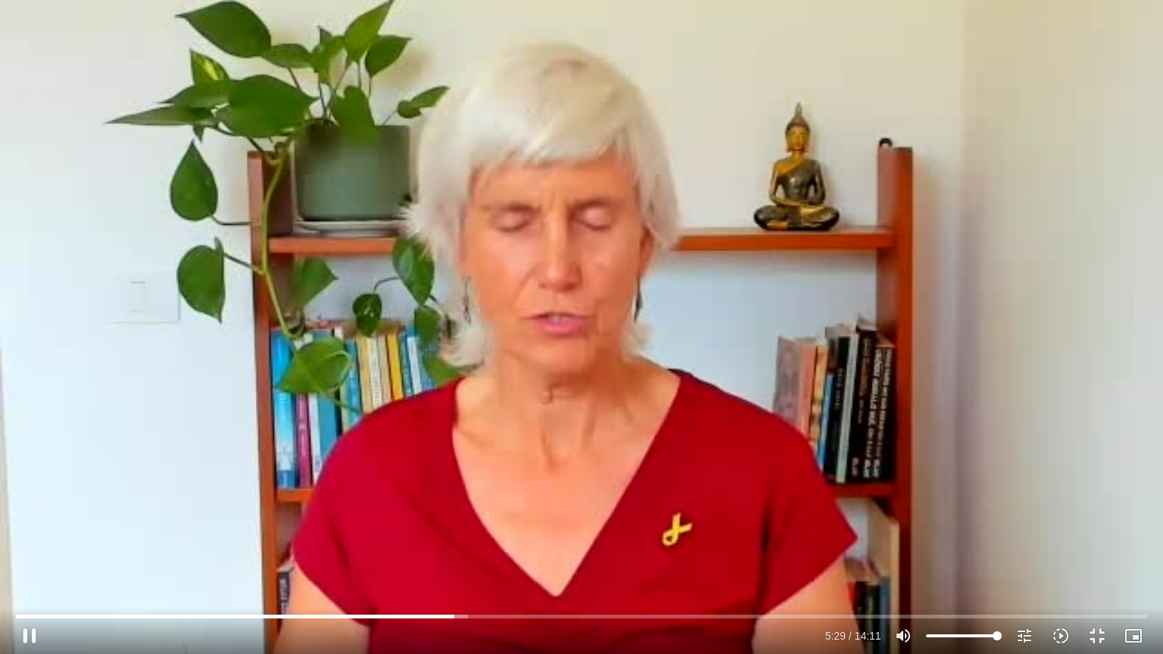
type input "330.048639"
type input "3128.933333"
type input "330.178758"
type input "3128.933333"
type input "330.310775"
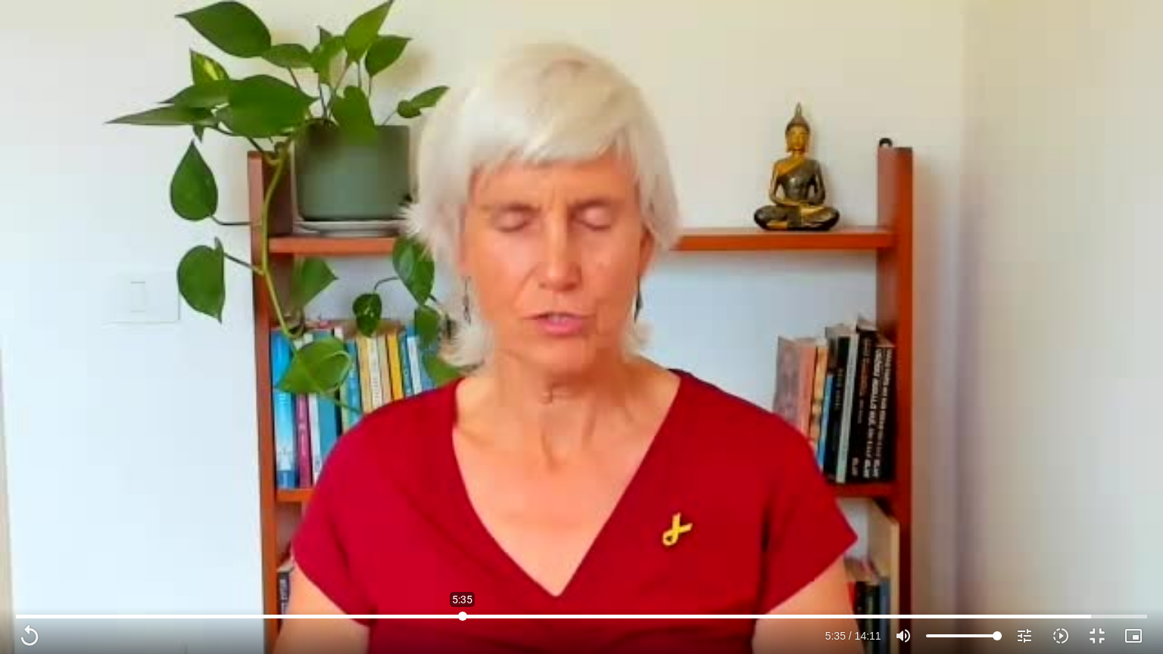
click at [463, 526] on input "Seek" at bounding box center [581, 616] width 1131 height 9
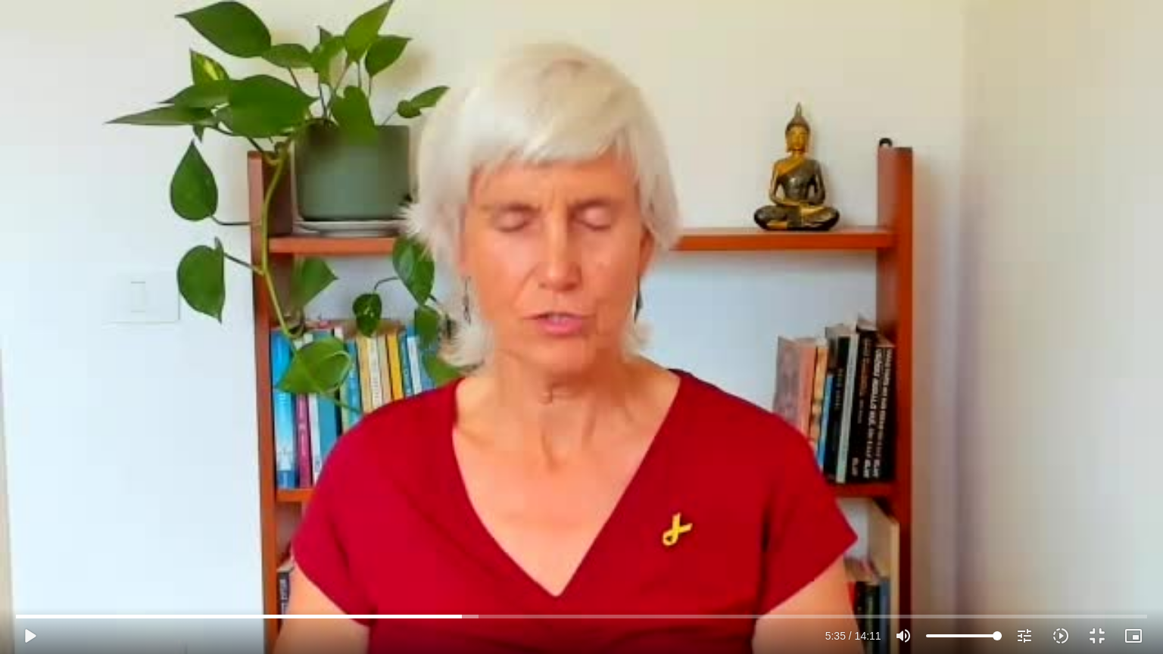
click at [595, 460] on div "Skip Ad 5:35 play_arrow 5:35 / 14:11 volume_up Mute tune Resolution Auto 240p s…" at bounding box center [581, 327] width 1163 height 654
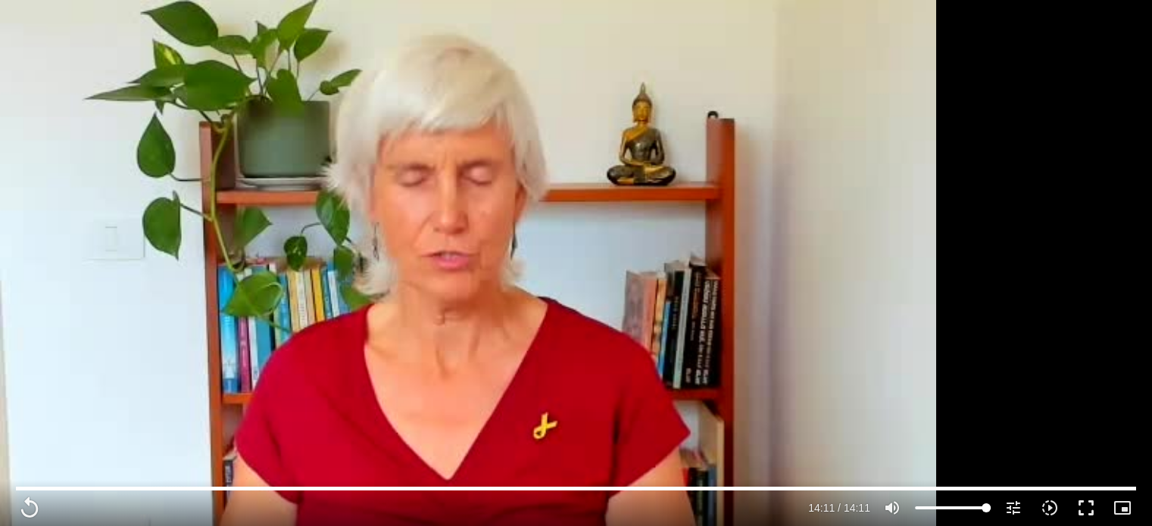
scroll to position [977, 0]
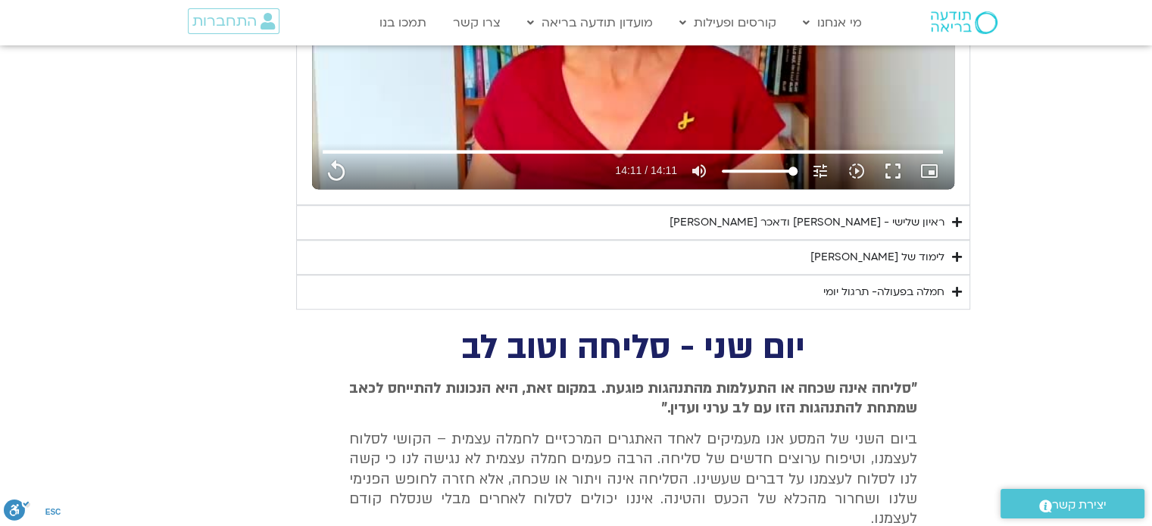
click at [926, 217] on div "ראיון שלישי - [PERSON_NAME] ודאכר [PERSON_NAME]" at bounding box center [807, 223] width 275 height 18
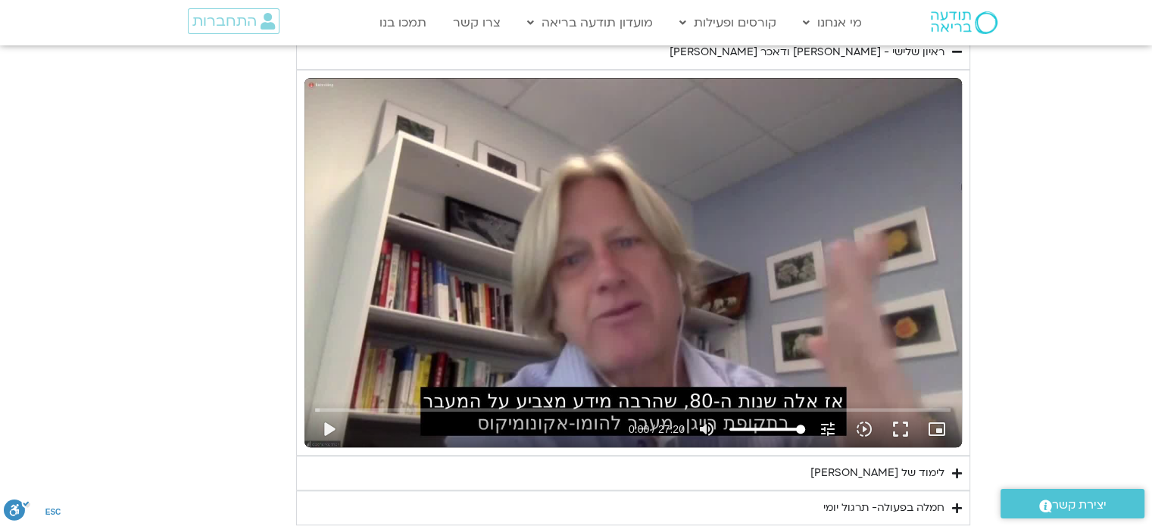
scroll to position [1169, 0]
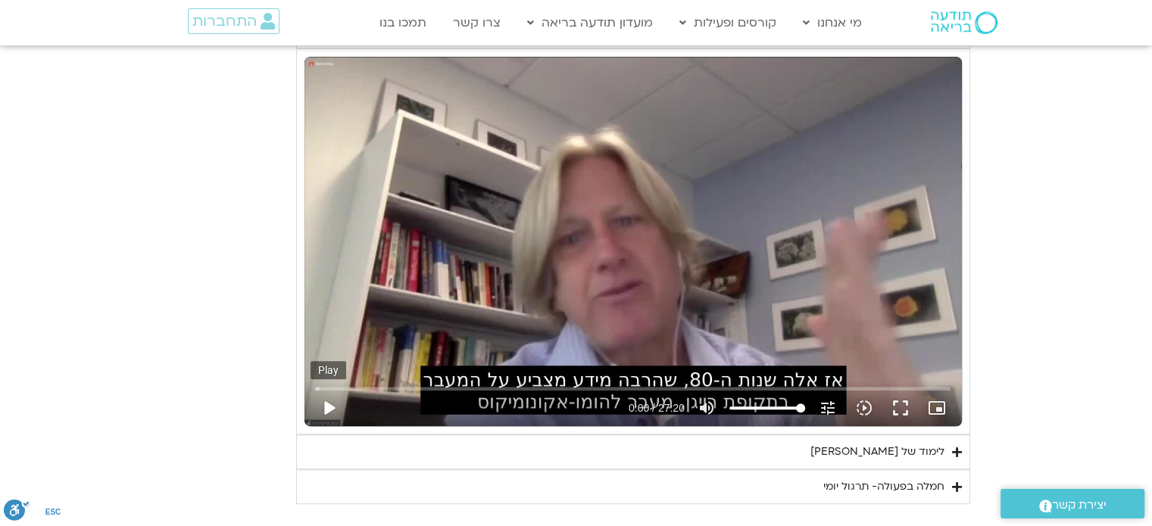
click at [328, 416] on button "play_arrow" at bounding box center [329, 408] width 36 height 36
click at [781, 408] on input "Volume" at bounding box center [767, 408] width 76 height 9
click at [901, 409] on button "fullscreen" at bounding box center [900, 408] width 36 height 36
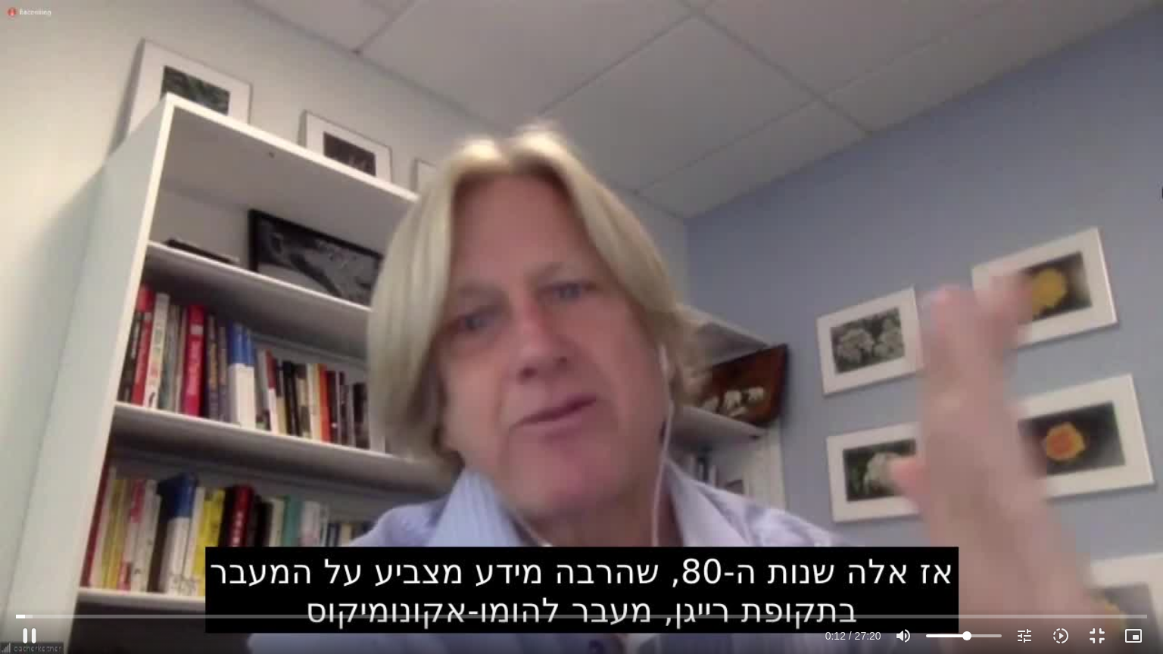
click at [966, 526] on input "Volume" at bounding box center [964, 636] width 76 height 9
click at [979, 526] on input "Volume" at bounding box center [964, 636] width 76 height 9
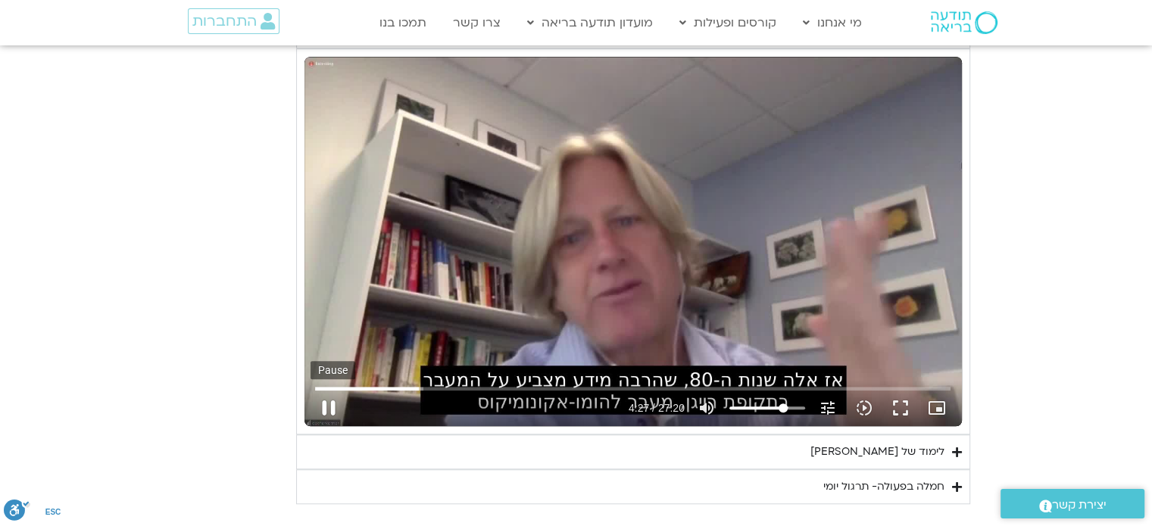
click at [333, 403] on button "pause" at bounding box center [329, 408] width 36 height 36
